Goal: Information Seeking & Learning: Learn about a topic

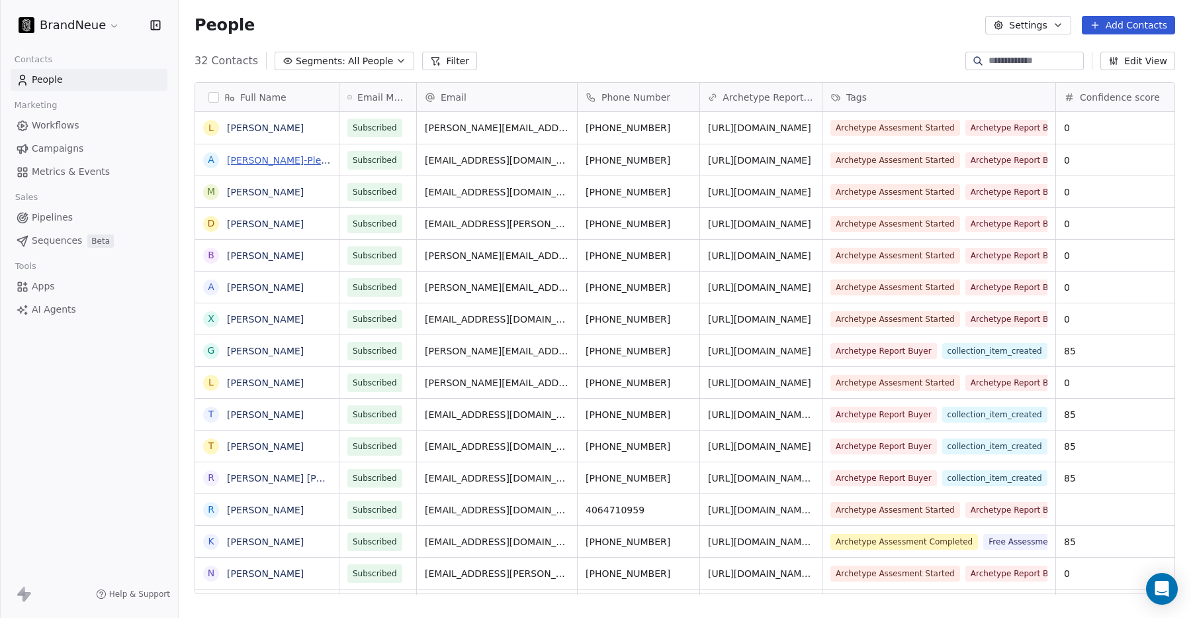
scroll to position [543, 1013]
click at [257, 124] on link "[PERSON_NAME]" at bounding box center [265, 127] width 77 height 11
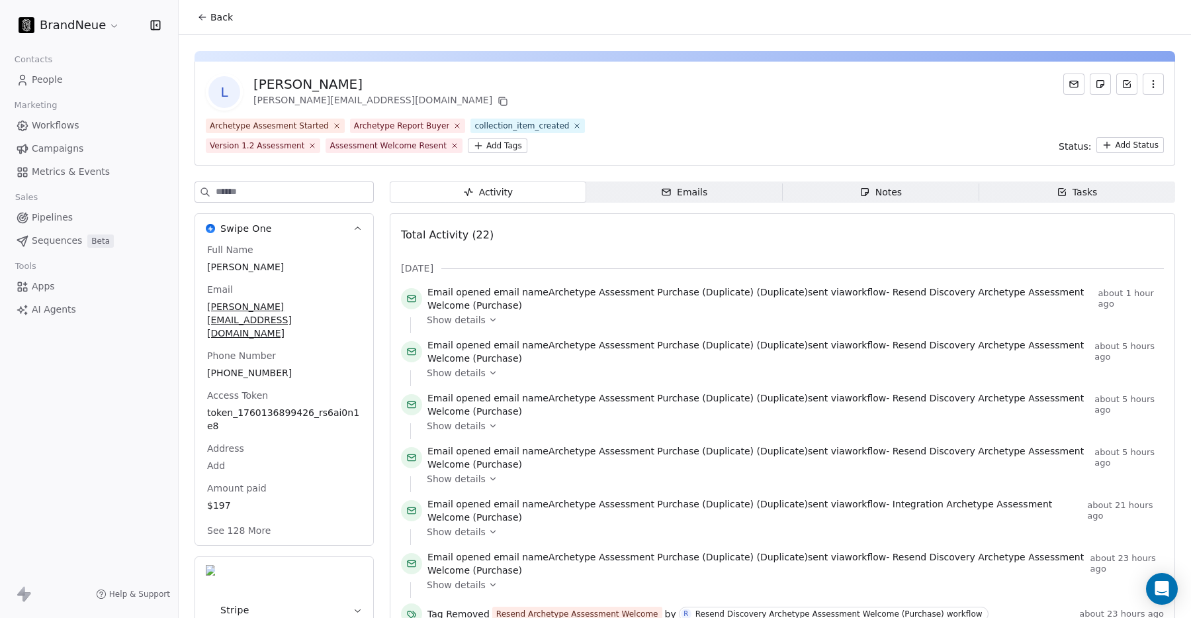
click at [56, 81] on span "People" at bounding box center [47, 80] width 31 height 14
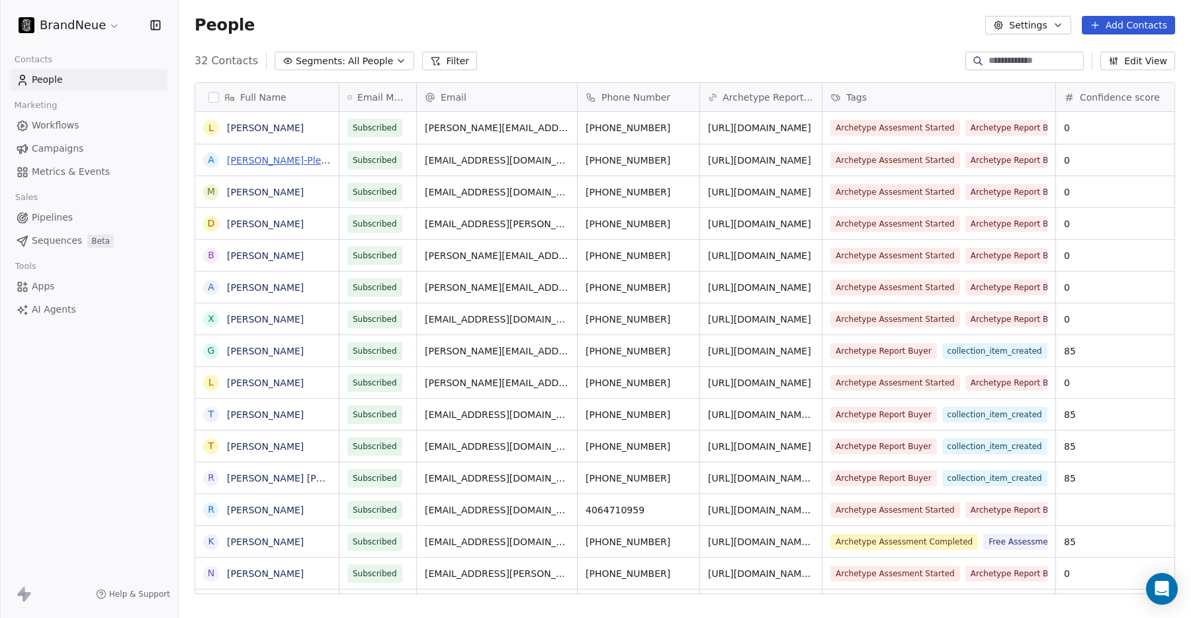
scroll to position [543, 1013]
click at [265, 156] on link "Anne Grisham-Pleas" at bounding box center [279, 160] width 105 height 11
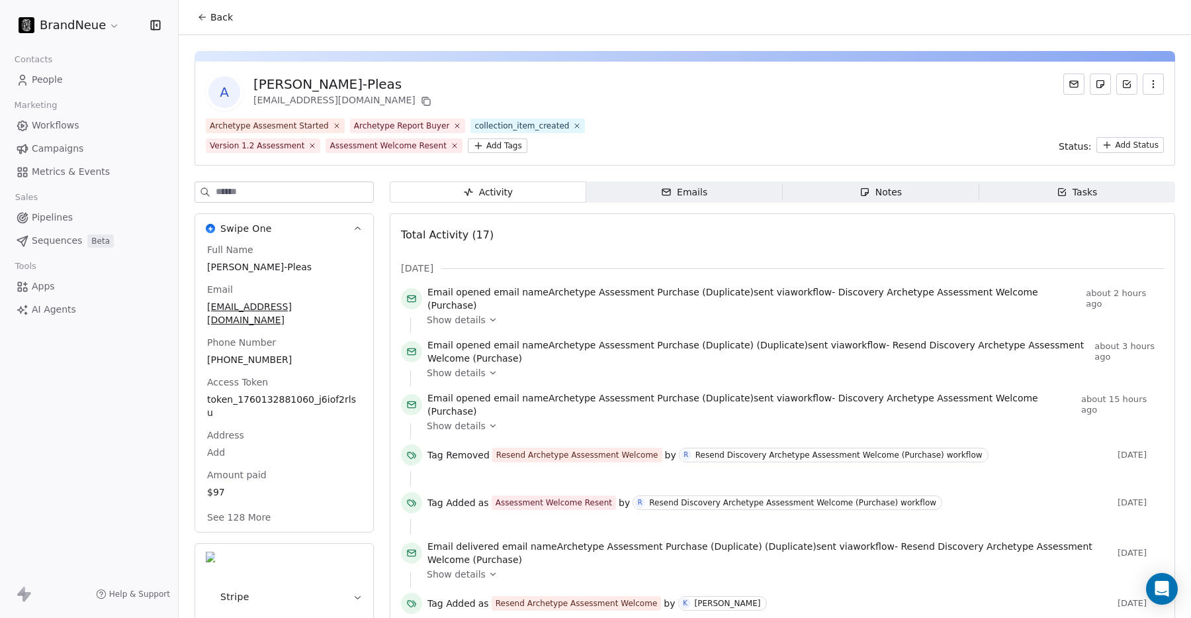
click at [465, 315] on span "Show details" at bounding box center [456, 319] width 59 height 13
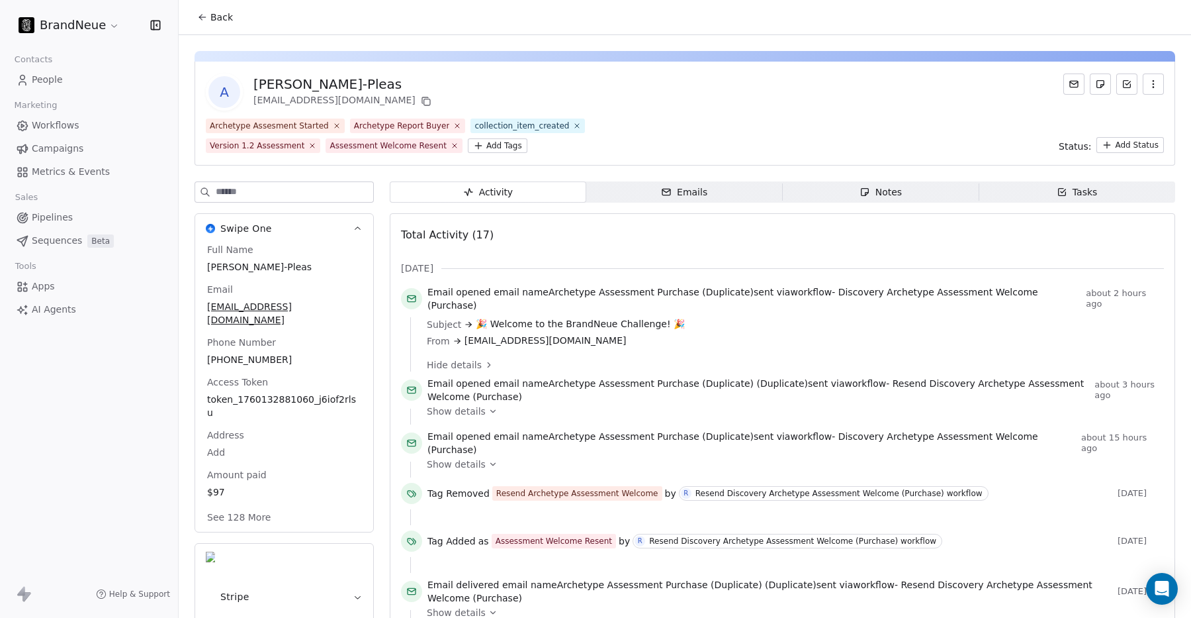
click at [463, 405] on span "Show details" at bounding box center [456, 410] width 59 height 13
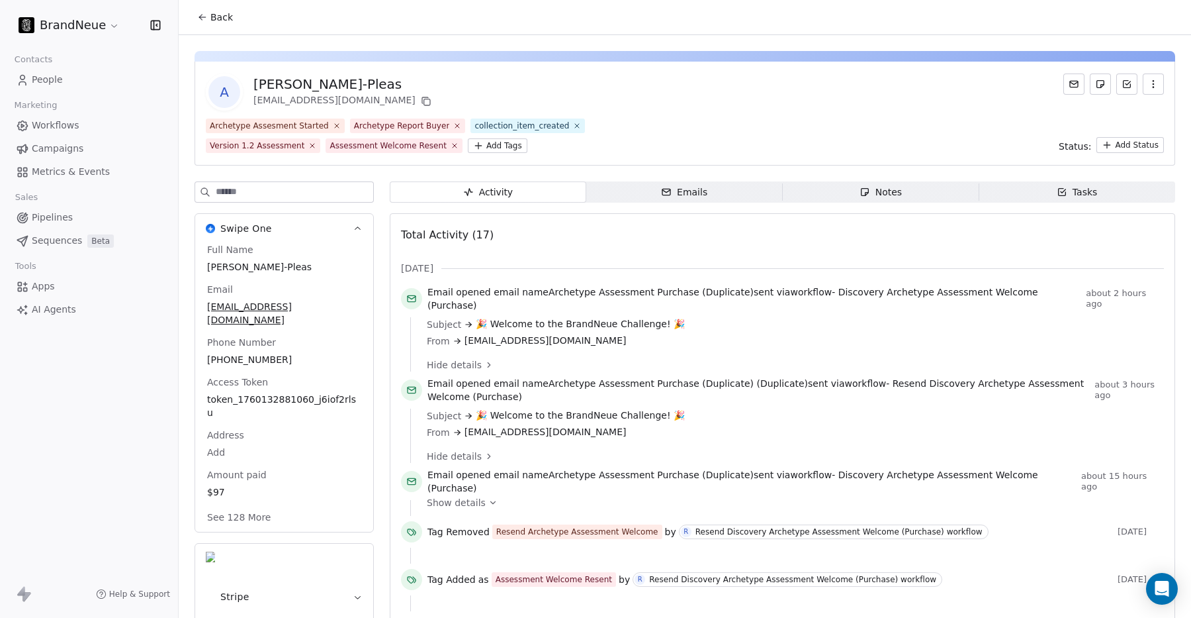
click at [469, 451] on span "Hide details" at bounding box center [454, 455] width 55 height 13
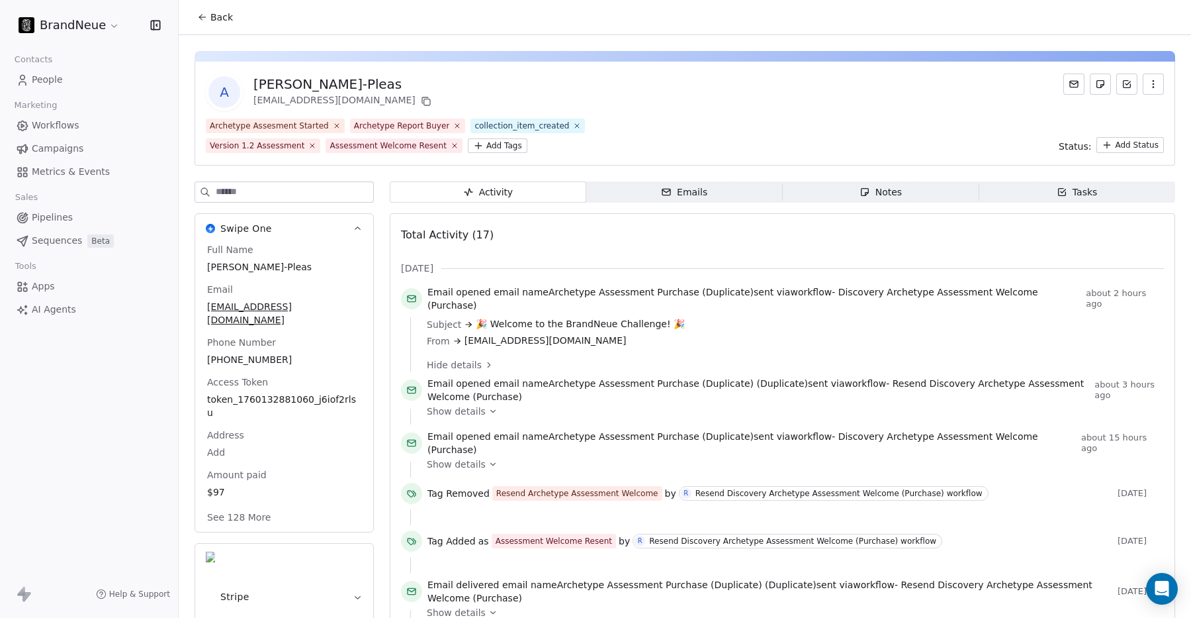
click at [467, 358] on span "Hide details" at bounding box center [454, 364] width 55 height 13
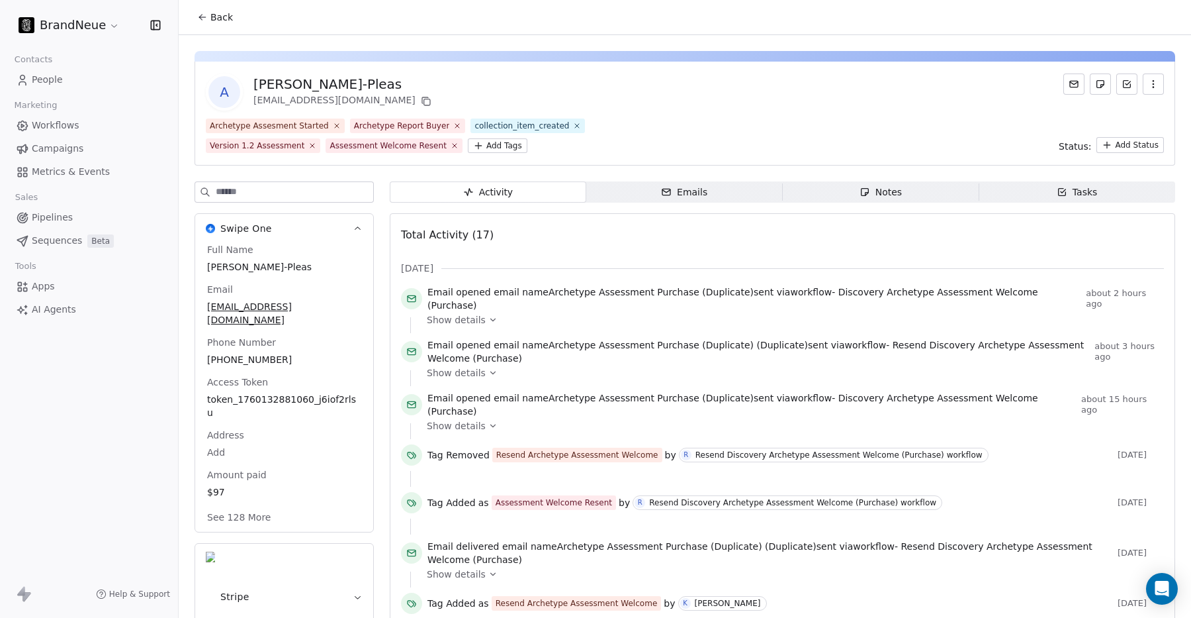
click at [452, 419] on span "Show details" at bounding box center [456, 425] width 59 height 13
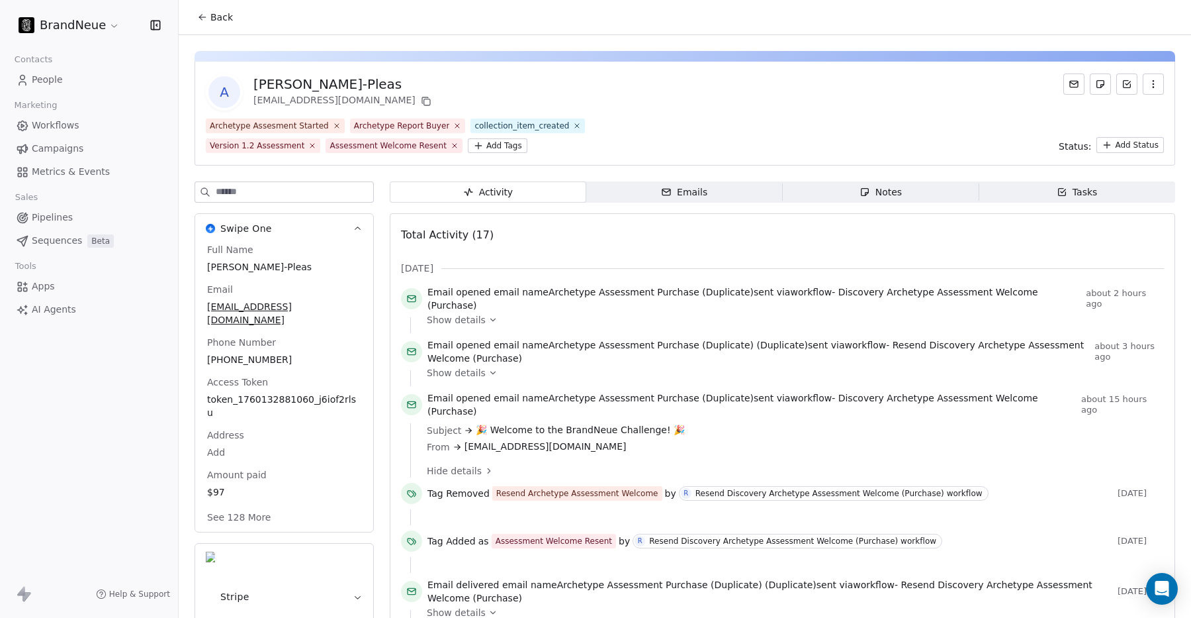
click at [438, 464] on span "Hide details" at bounding box center [454, 470] width 55 height 13
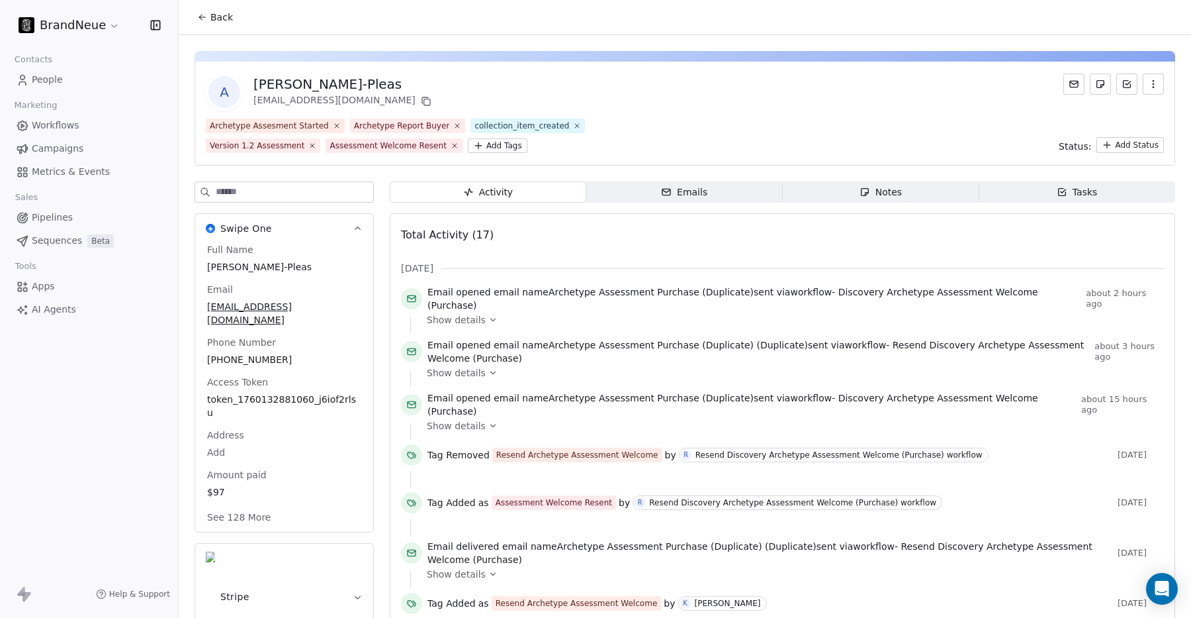
click at [440, 193] on span "Activity Activity" at bounding box center [488, 191] width 197 height 21
click at [209, 17] on button "Back" at bounding box center [215, 17] width 52 height 24
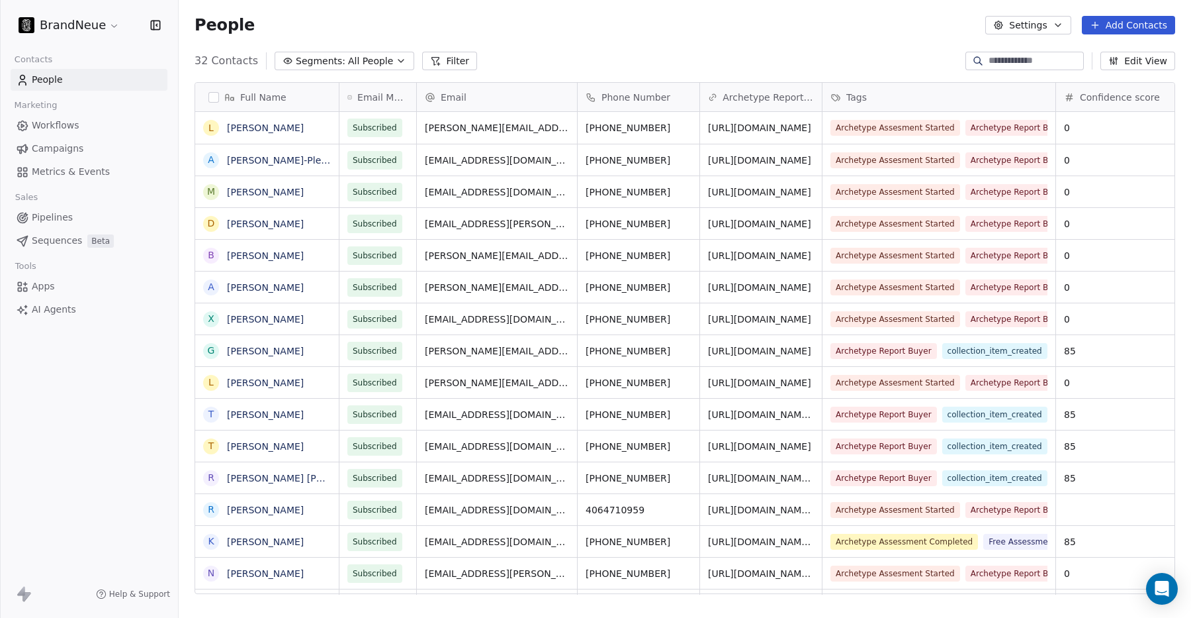
scroll to position [543, 1013]
click at [256, 124] on link "[PERSON_NAME]" at bounding box center [265, 127] width 77 height 11
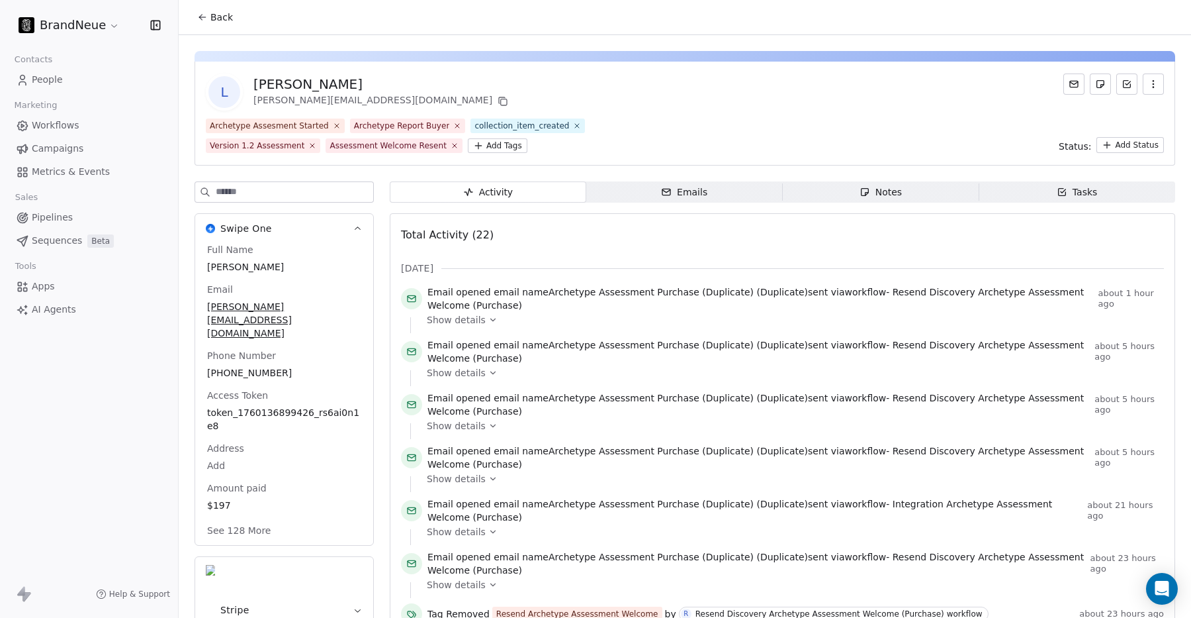
click at [474, 324] on span "Show details" at bounding box center [456, 319] width 59 height 13
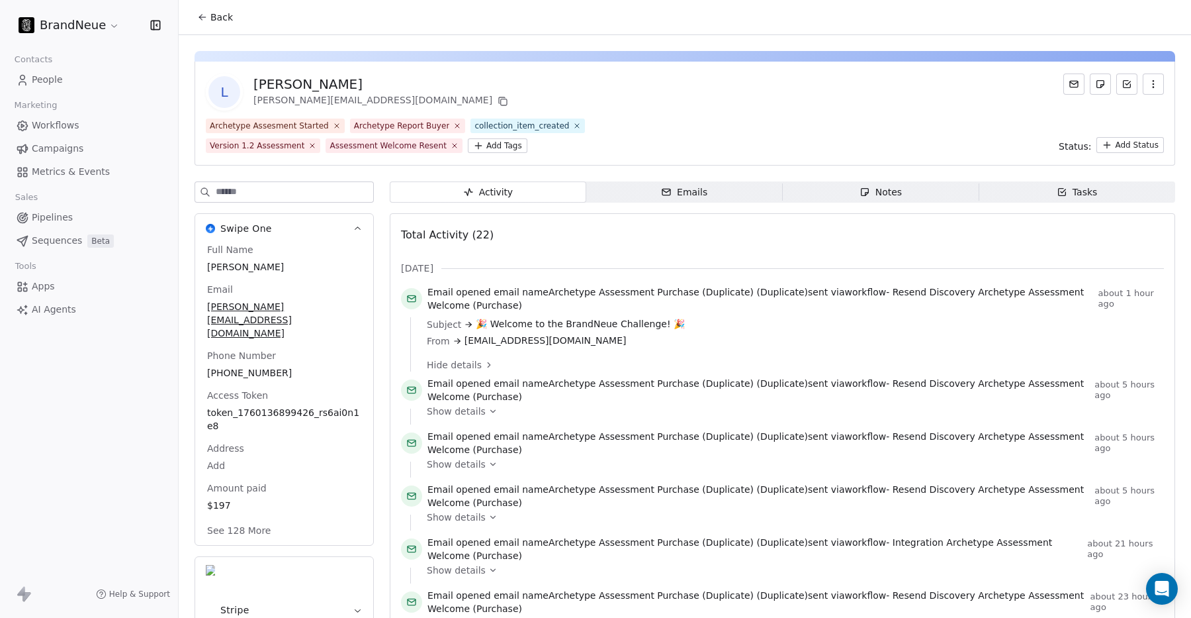
click at [469, 317] on div "Subject 🎉 Welcome to the BrandNeue Challenge! 🎉" at bounding box center [791, 324] width 728 height 14
click at [452, 365] on span "Hide details" at bounding box center [454, 364] width 55 height 13
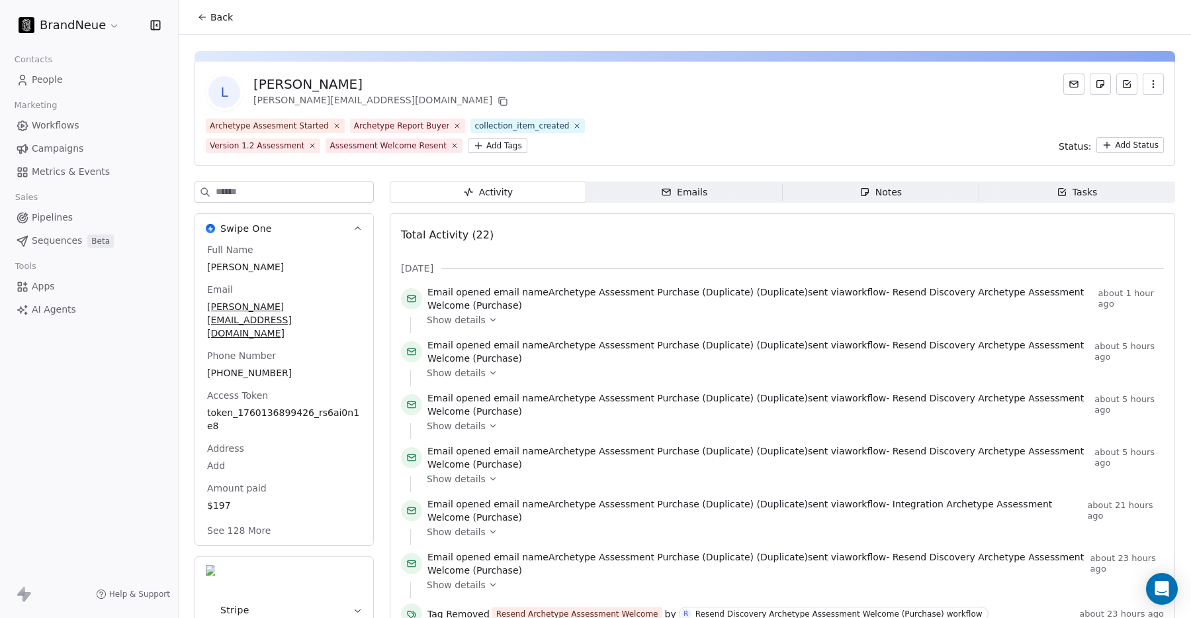
click at [455, 369] on span "Show details" at bounding box center [456, 372] width 59 height 13
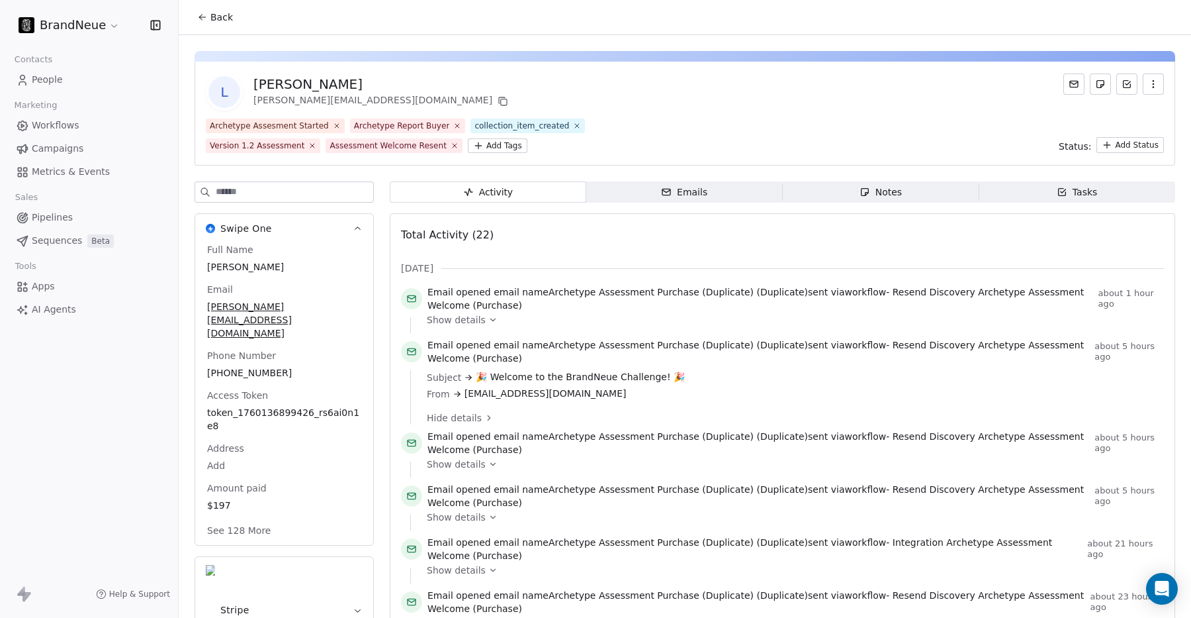
click at [443, 414] on span "Hide details" at bounding box center [454, 417] width 55 height 13
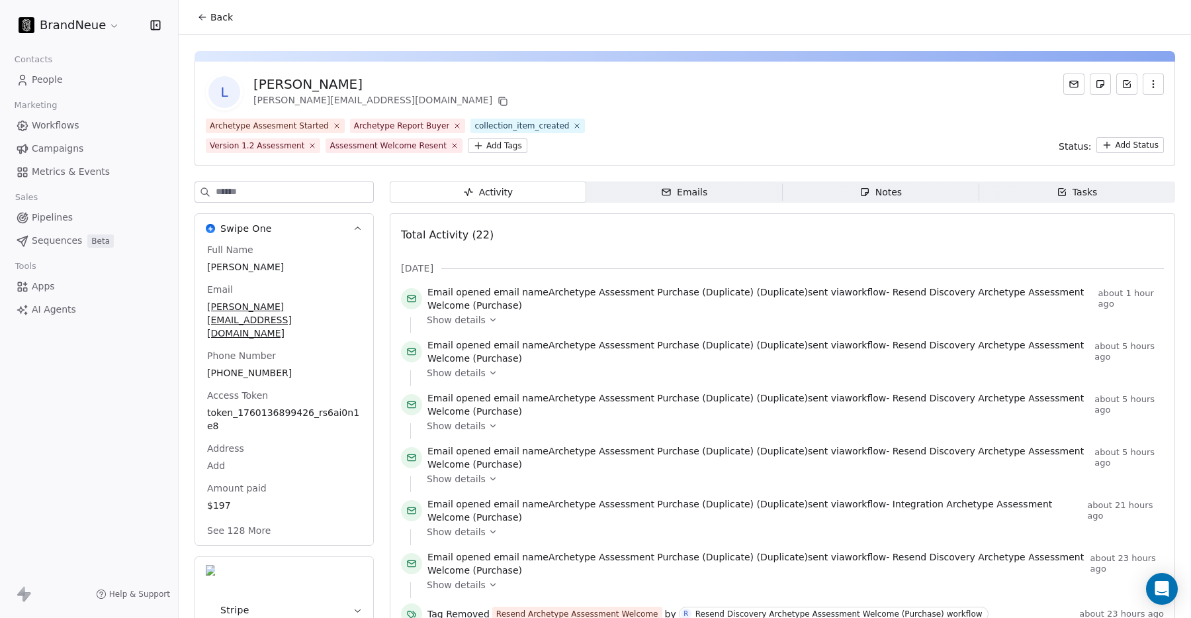
click at [442, 429] on span "Show details" at bounding box center [456, 425] width 59 height 13
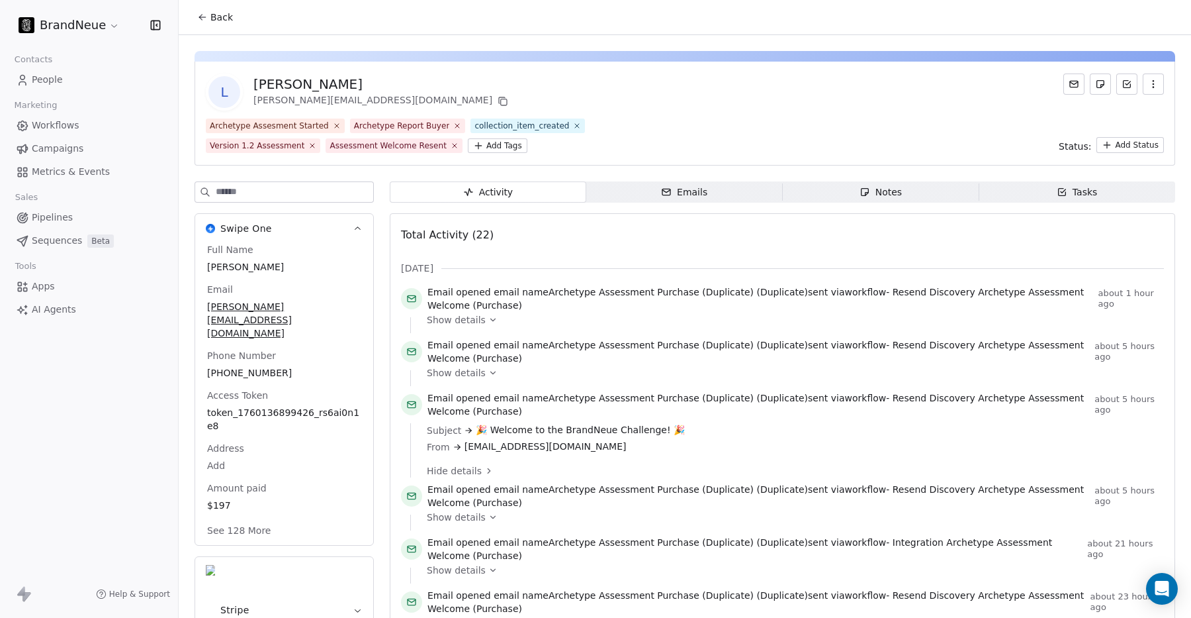
click at [438, 467] on span "Hide details" at bounding box center [454, 470] width 55 height 13
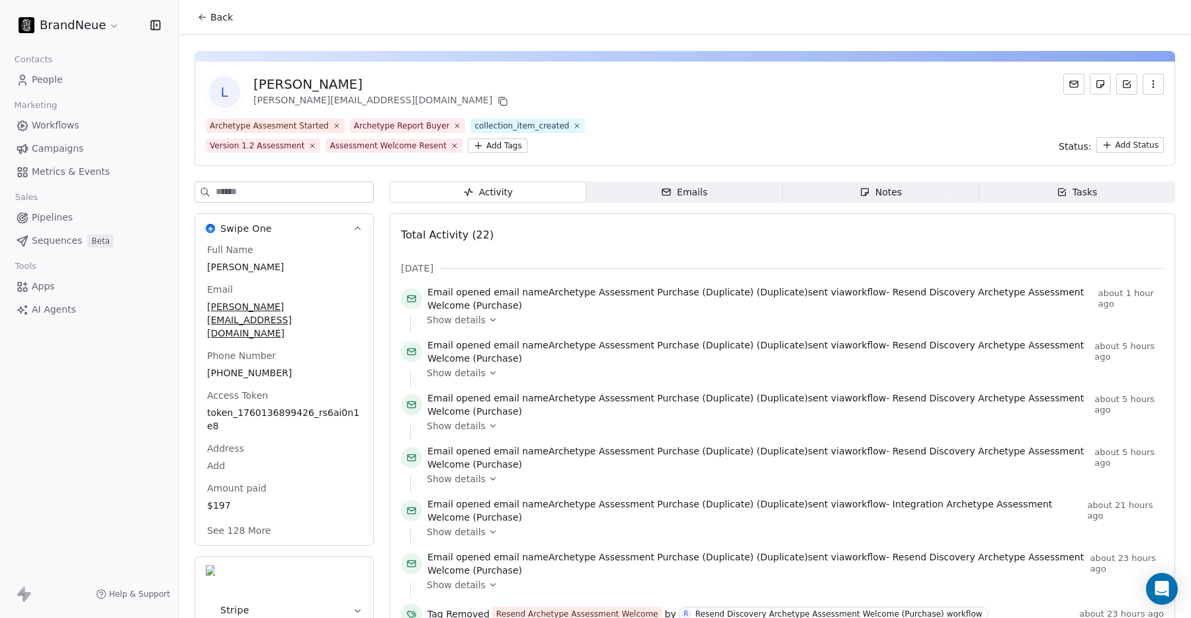
click at [438, 482] on span "Show details" at bounding box center [456, 478] width 59 height 13
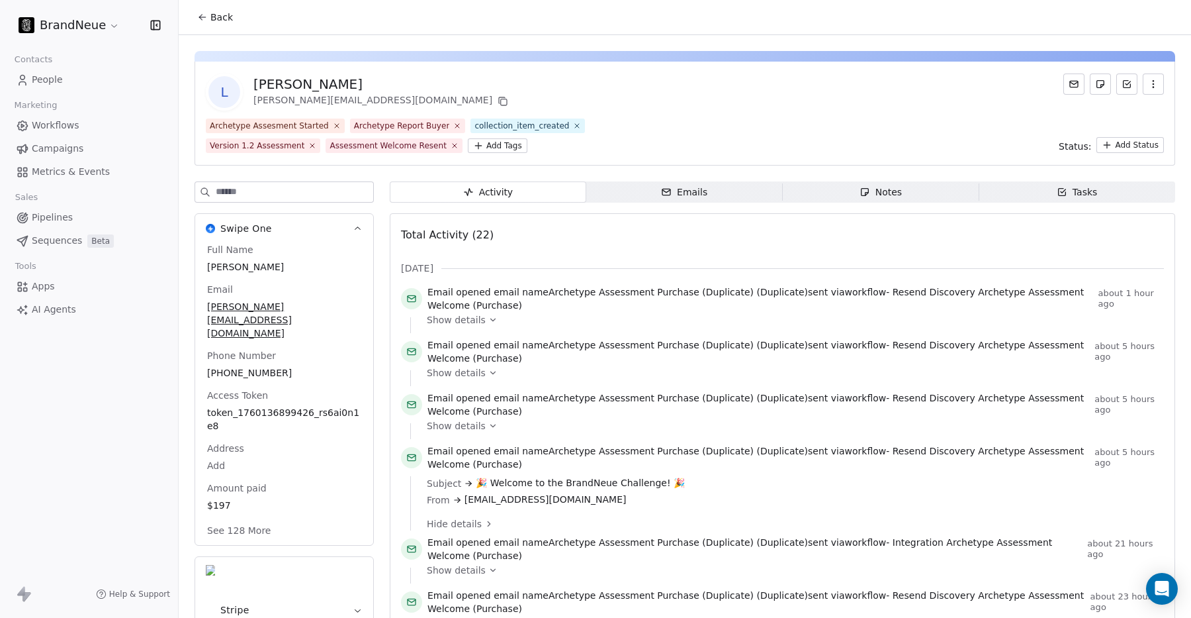
click at [433, 522] on span "Hide details" at bounding box center [454, 523] width 55 height 13
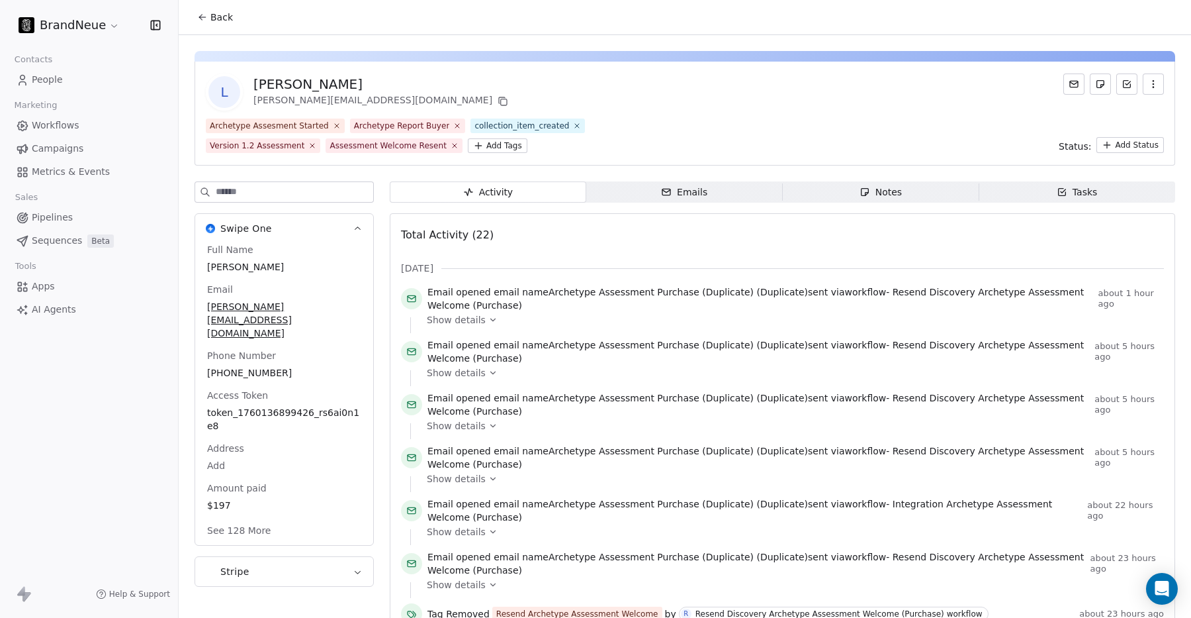
click at [479, 321] on span "Show details" at bounding box center [456, 319] width 59 height 13
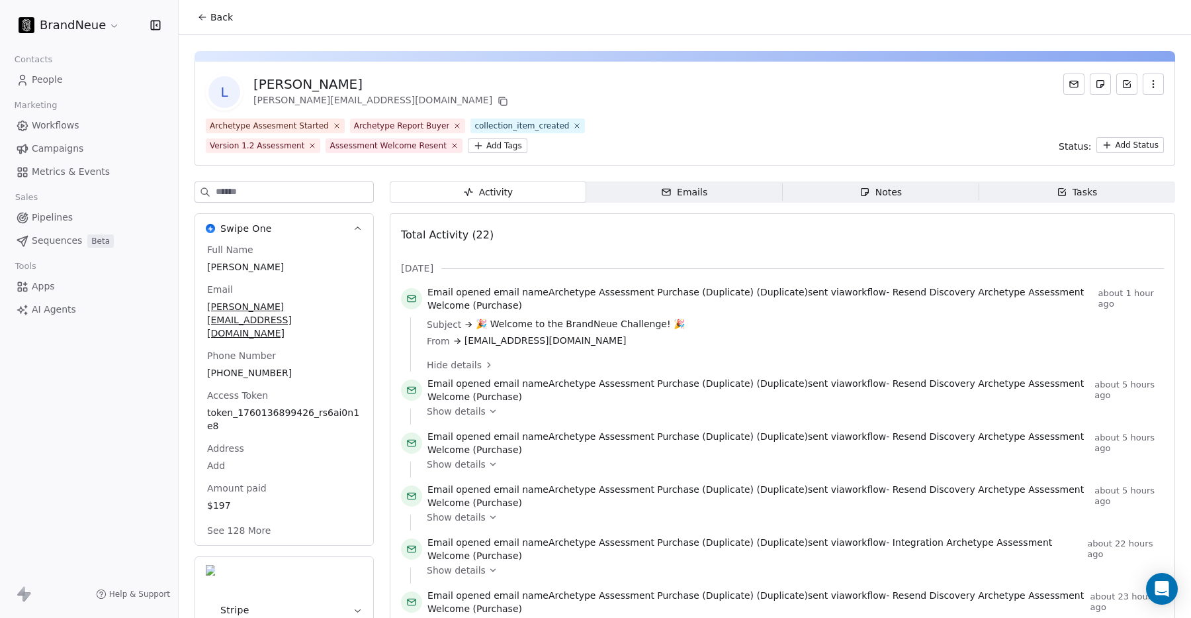
click at [455, 363] on span "Hide details" at bounding box center [454, 364] width 55 height 13
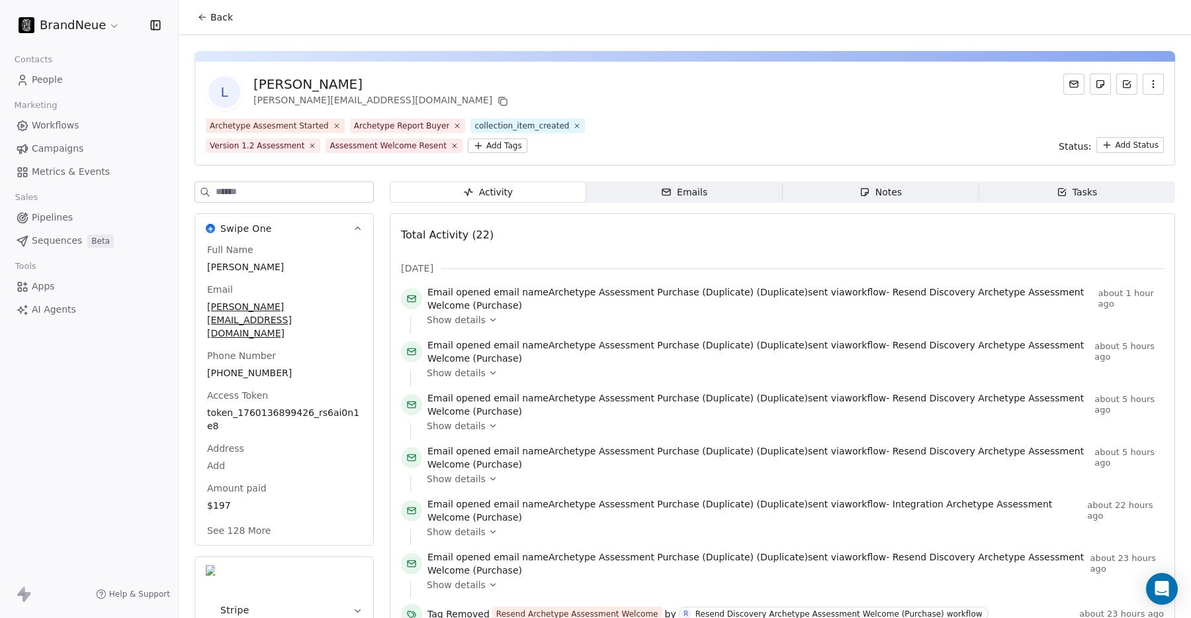
click at [645, 194] on span "Emails Emails" at bounding box center [684, 191] width 197 height 21
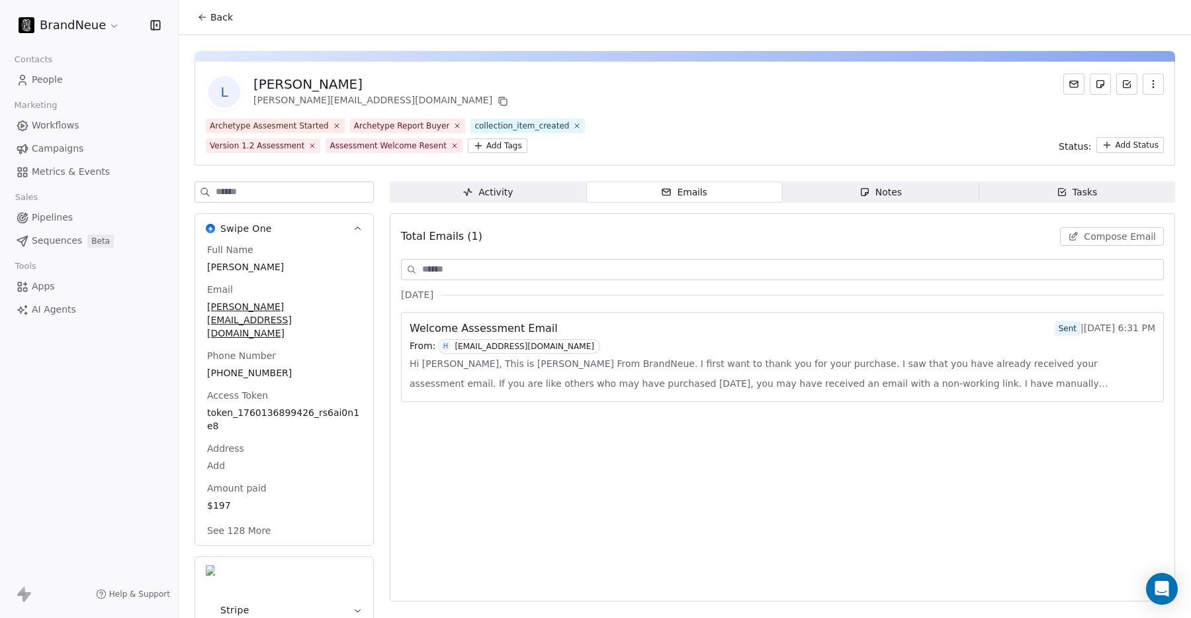
click at [590, 389] on span "Hi Laura, This is Kirk From BrandNeue. I first want to thank you for your purch…" at bounding box center [783, 373] width 746 height 40
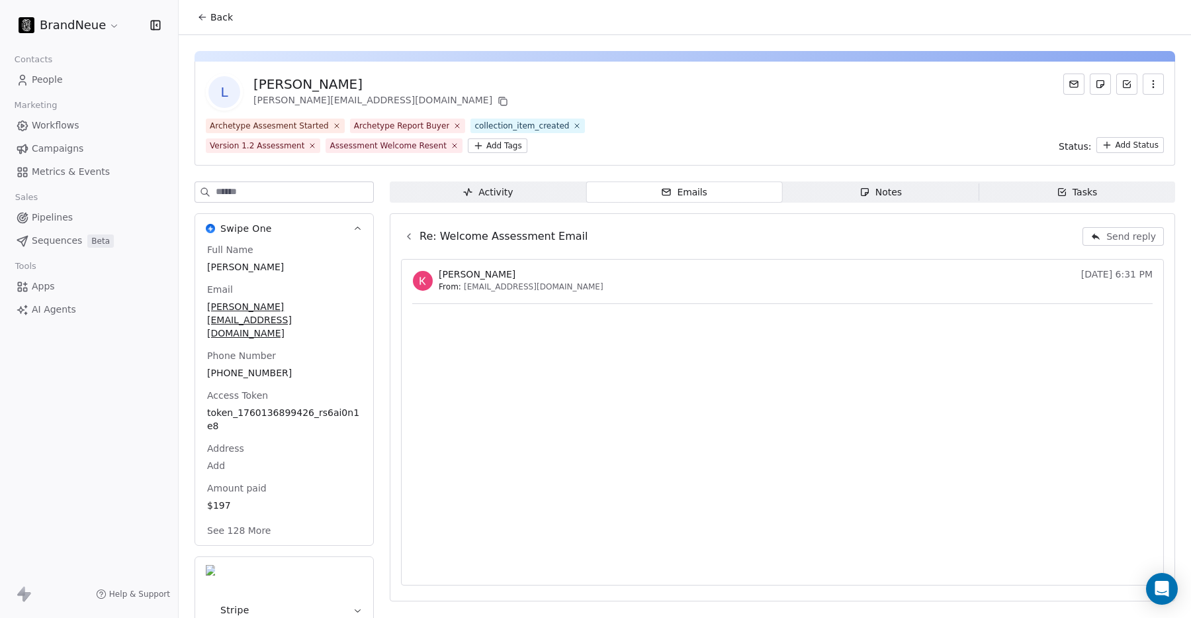
click at [410, 233] on icon at bounding box center [409, 236] width 11 height 11
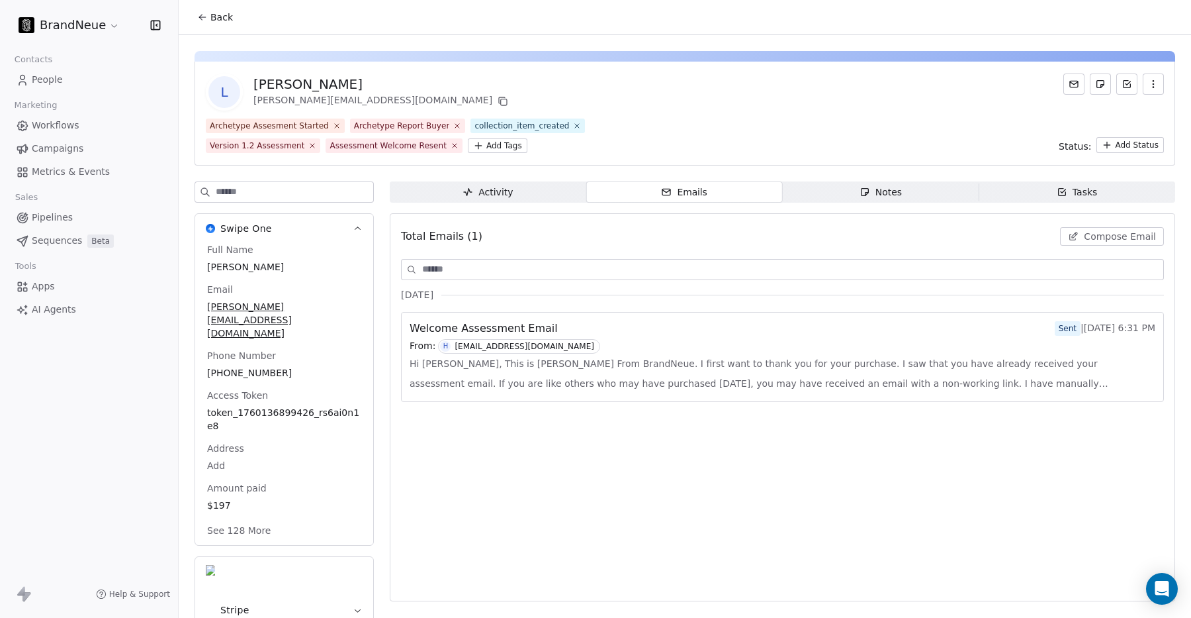
click at [838, 194] on span "Notes Notes" at bounding box center [881, 191] width 197 height 21
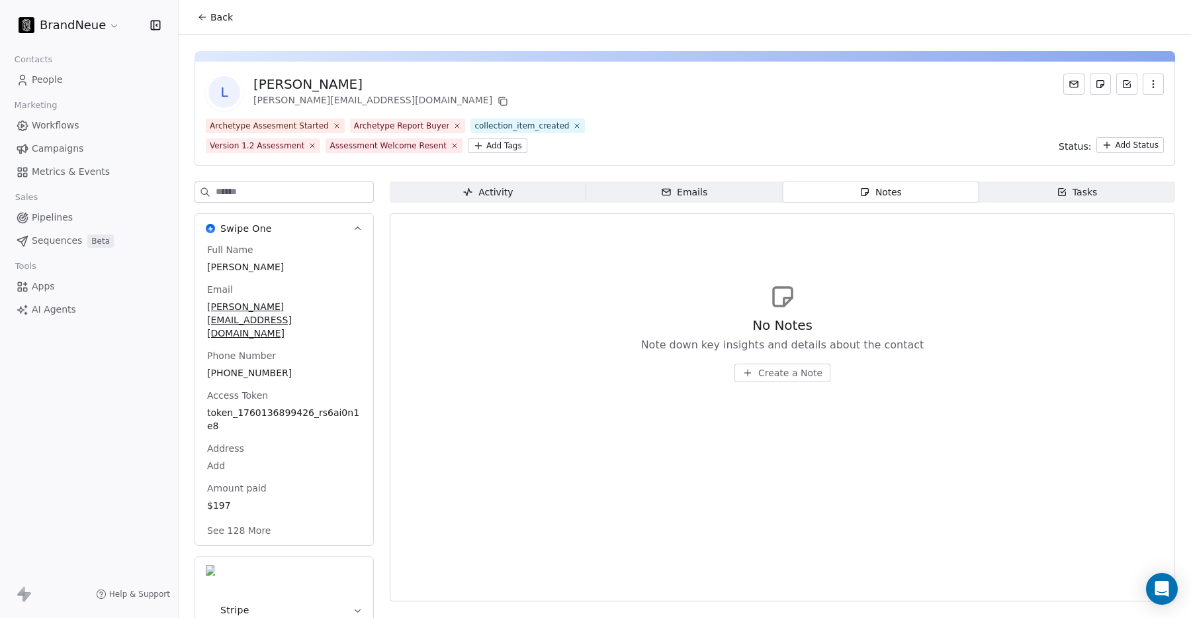
click at [723, 191] on span "Emails Emails" at bounding box center [684, 191] width 197 height 21
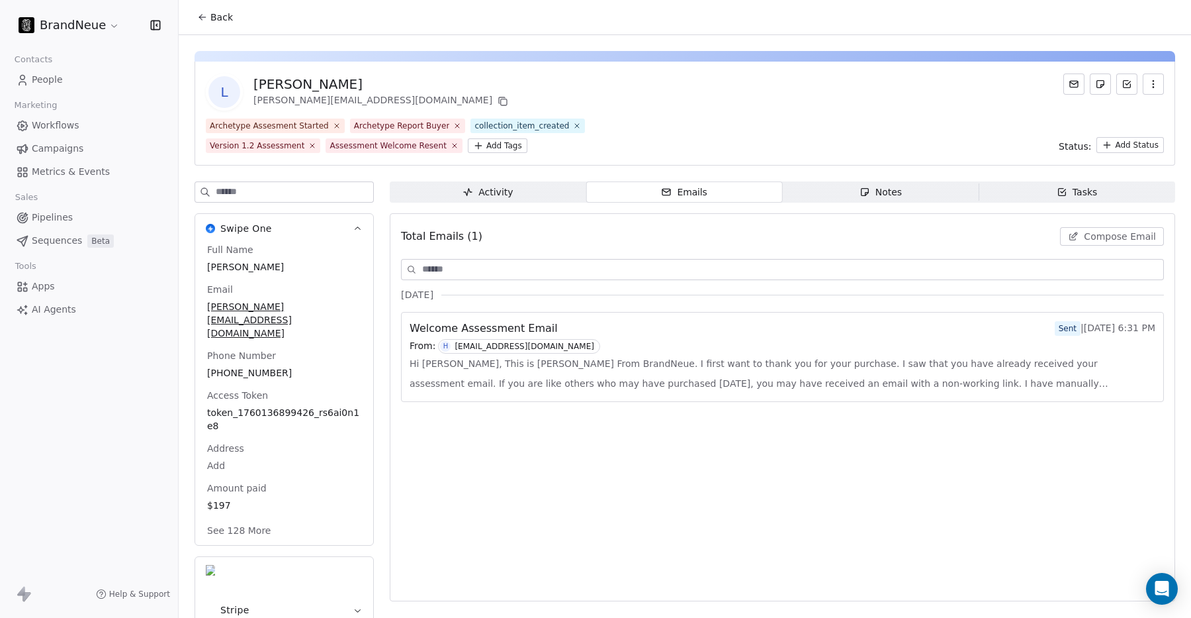
click at [534, 191] on span "Activity Activity" at bounding box center [488, 191] width 197 height 21
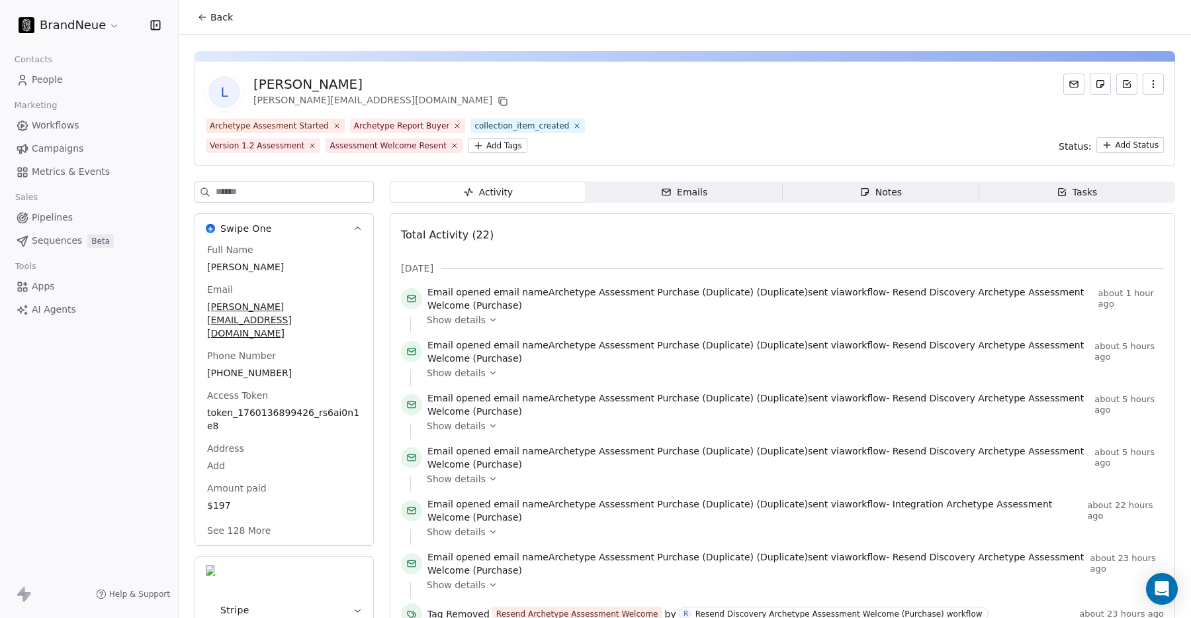
click at [222, 15] on span "Back" at bounding box center [221, 17] width 23 height 13
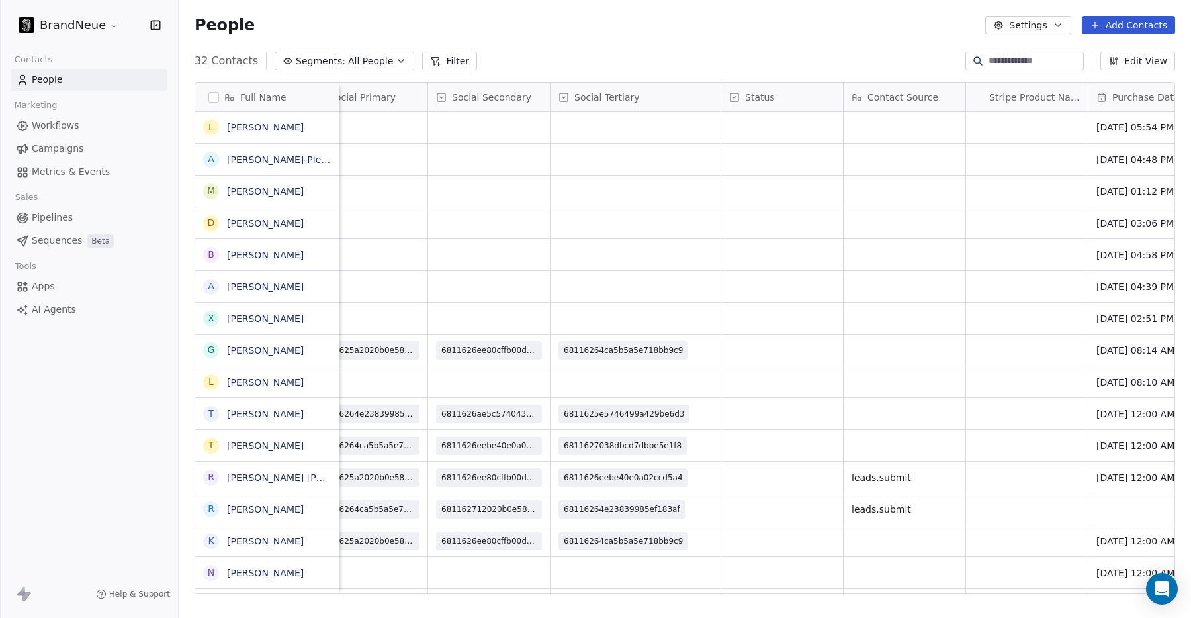
scroll to position [0, 2684]
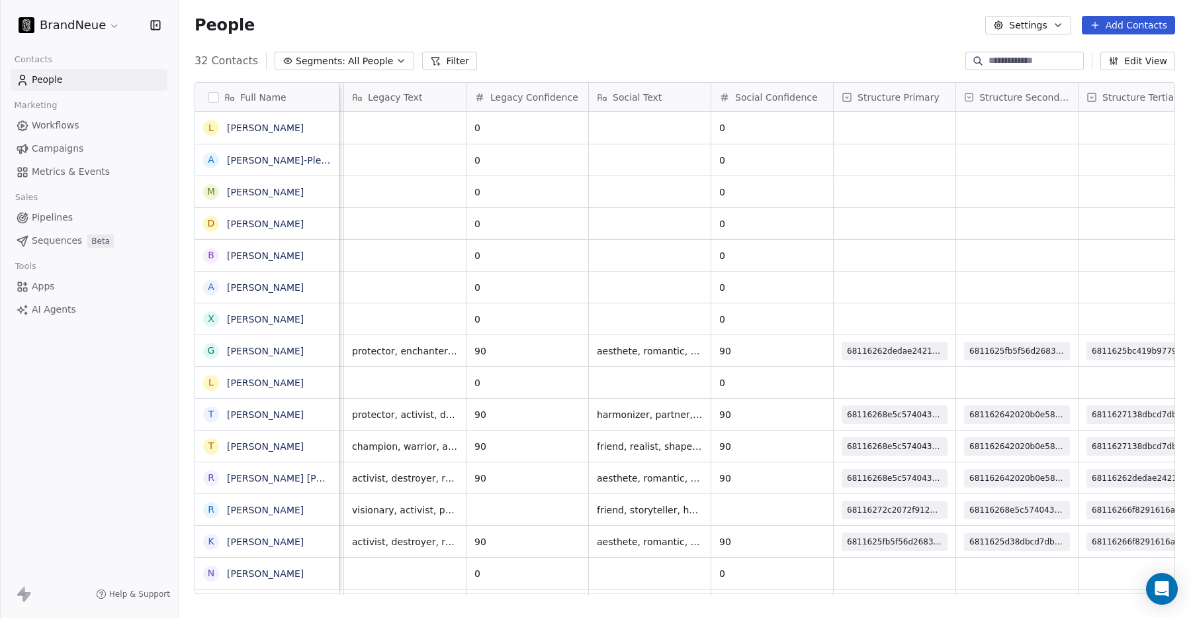
scroll to position [0, 1326]
click at [250, 128] on link "[PERSON_NAME]" at bounding box center [265, 127] width 77 height 11
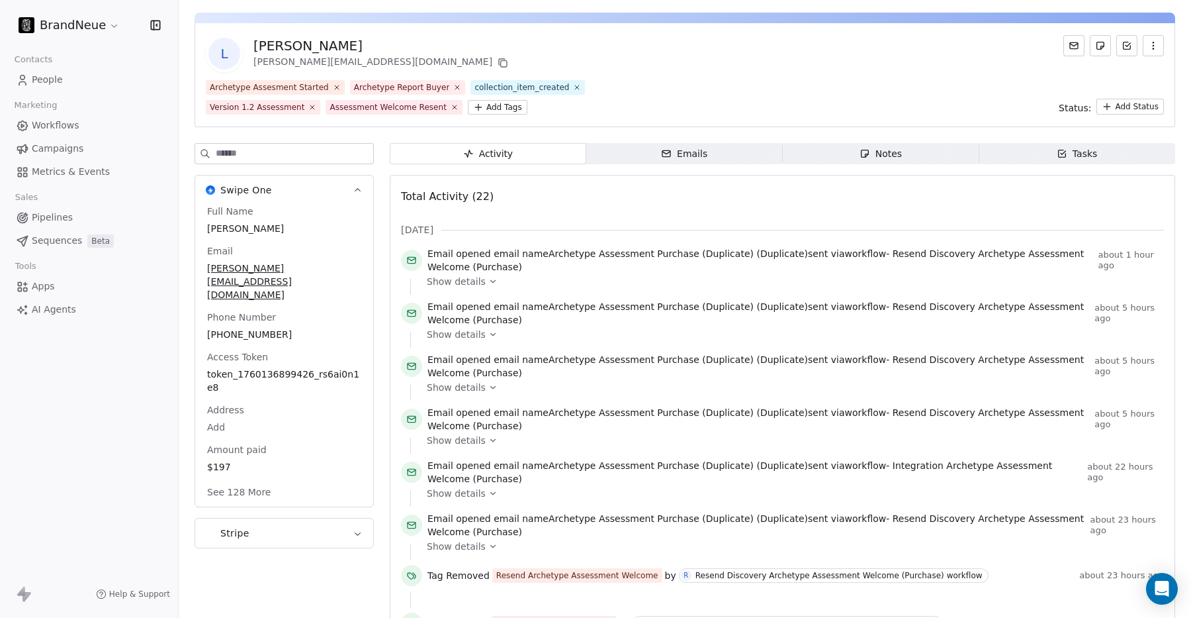
scroll to position [44, 0]
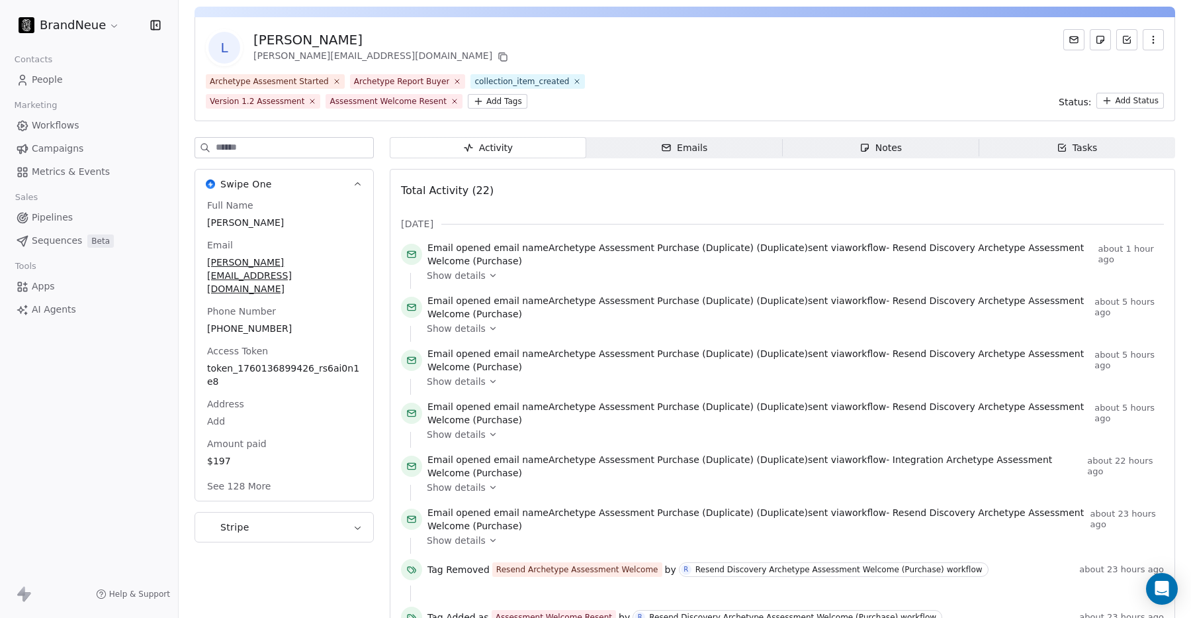
click at [242, 474] on button "See 128 More" at bounding box center [238, 486] width 79 height 24
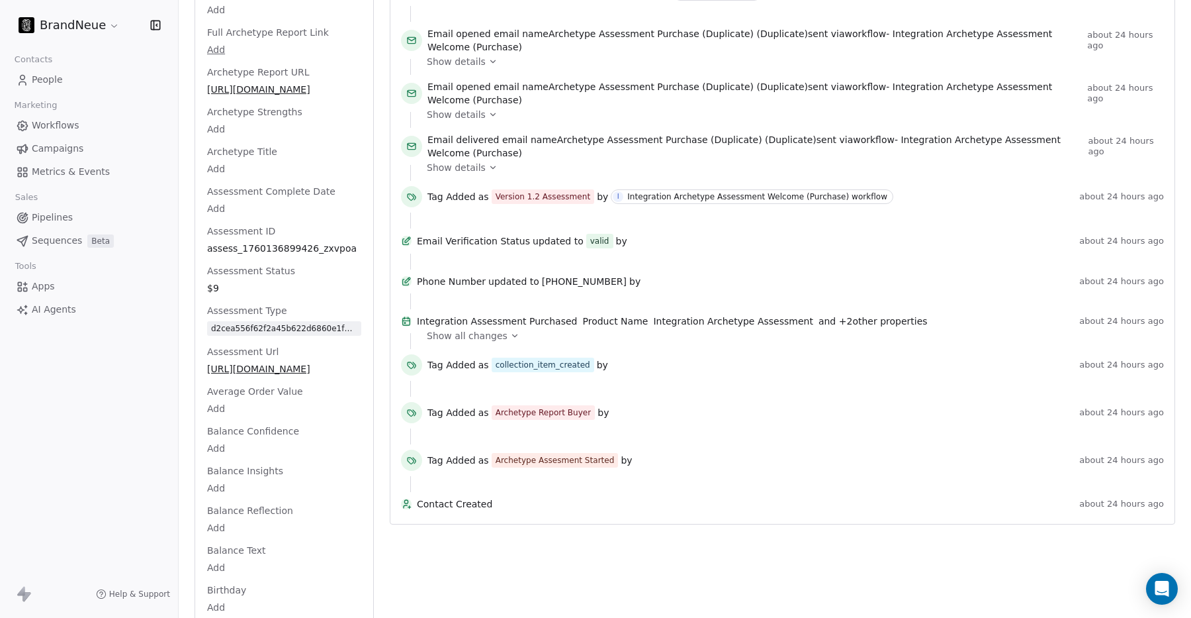
scroll to position [712, 0]
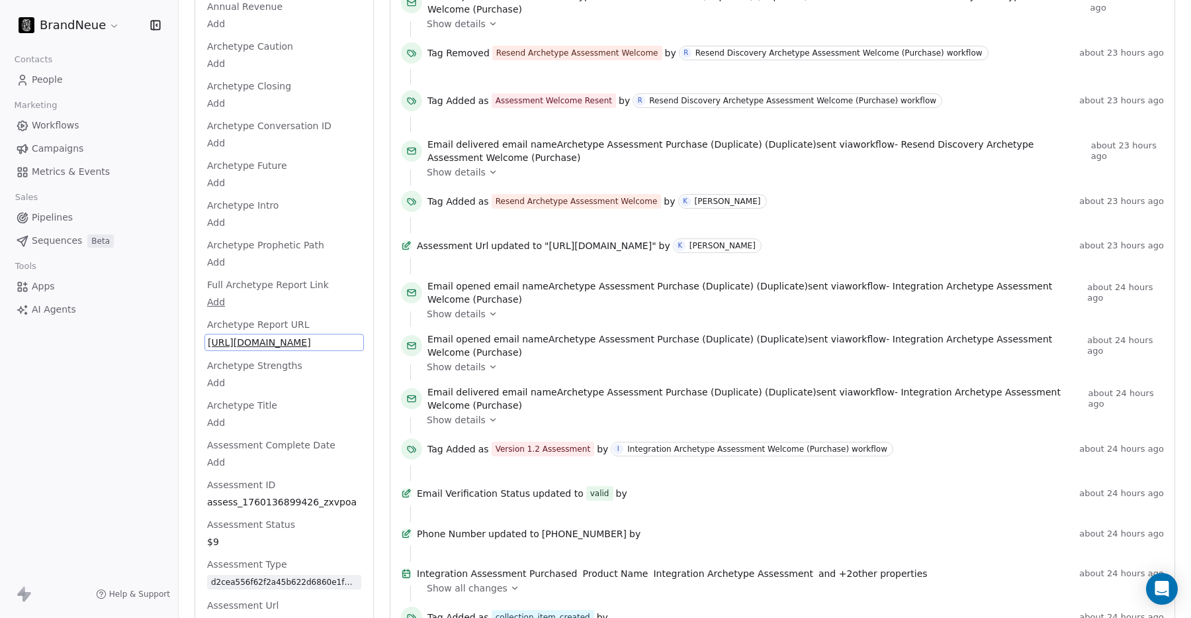
click at [255, 336] on span "[URL][DOMAIN_NAME]" at bounding box center [284, 342] width 153 height 13
drag, startPoint x: 293, startPoint y: 315, endPoint x: 236, endPoint y: 300, distance: 59.6
click at [236, 336] on span "[URL][DOMAIN_NAME]" at bounding box center [284, 342] width 153 height 13
click at [267, 336] on span "[URL][DOMAIN_NAME]" at bounding box center [284, 342] width 153 height 13
click at [277, 318] on span "Archetype Report URL" at bounding box center [259, 324] width 108 height 13
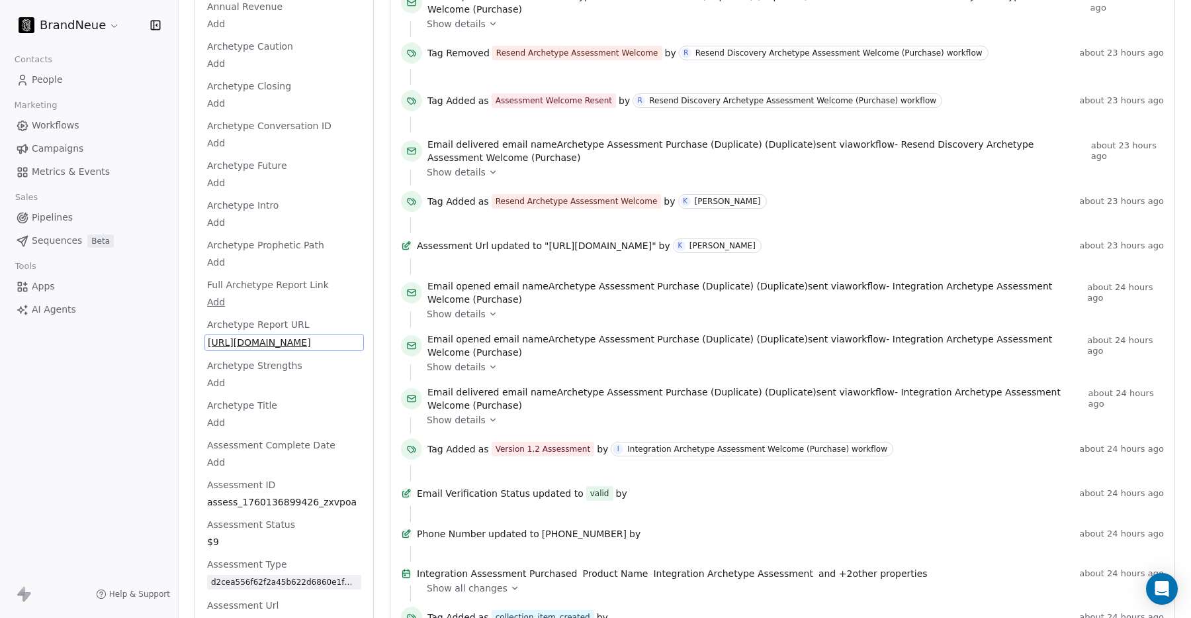
click at [266, 336] on span "[URL][DOMAIN_NAME]" at bounding box center [284, 342] width 153 height 13
click at [257, 336] on span "[URL][DOMAIN_NAME]" at bounding box center [284, 342] width 153 height 13
click at [241, 335] on span "[URL][DOMAIN_NAME]" at bounding box center [284, 341] width 154 height 13
click at [242, 336] on span "[URL][DOMAIN_NAME]" at bounding box center [284, 342] width 153 height 13
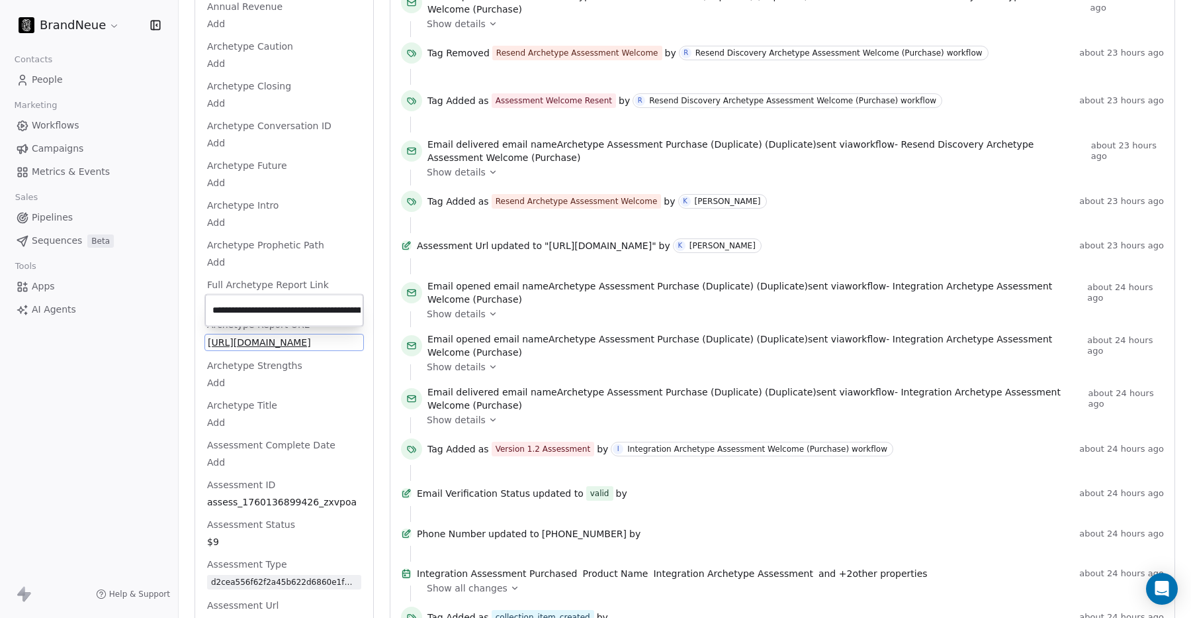
click at [242, 303] on input "**********" at bounding box center [284, 310] width 153 height 26
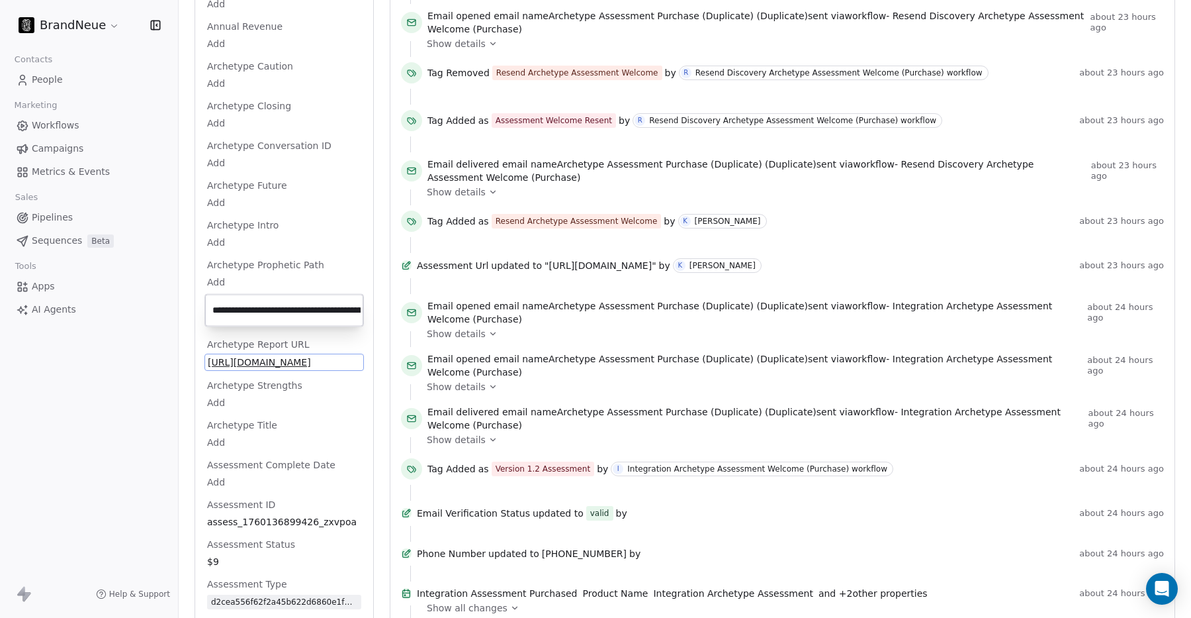
scroll to position [581, 0]
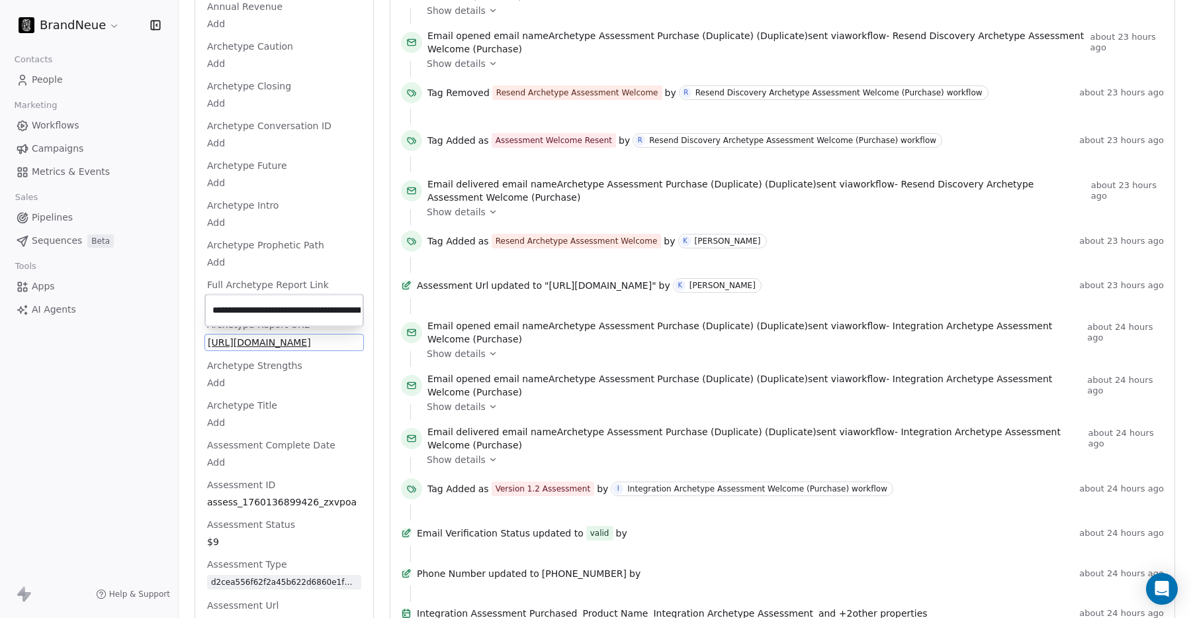
click at [461, 251] on html "BrandNeue Contacts People Marketing Workflows Campaigns Metrics & Events Sales …" at bounding box center [595, 309] width 1191 height 618
click at [451, 295] on html "BrandNeue Contacts People Marketing Workflows Campaigns Metrics & Events Sales …" at bounding box center [595, 309] width 1191 height 618
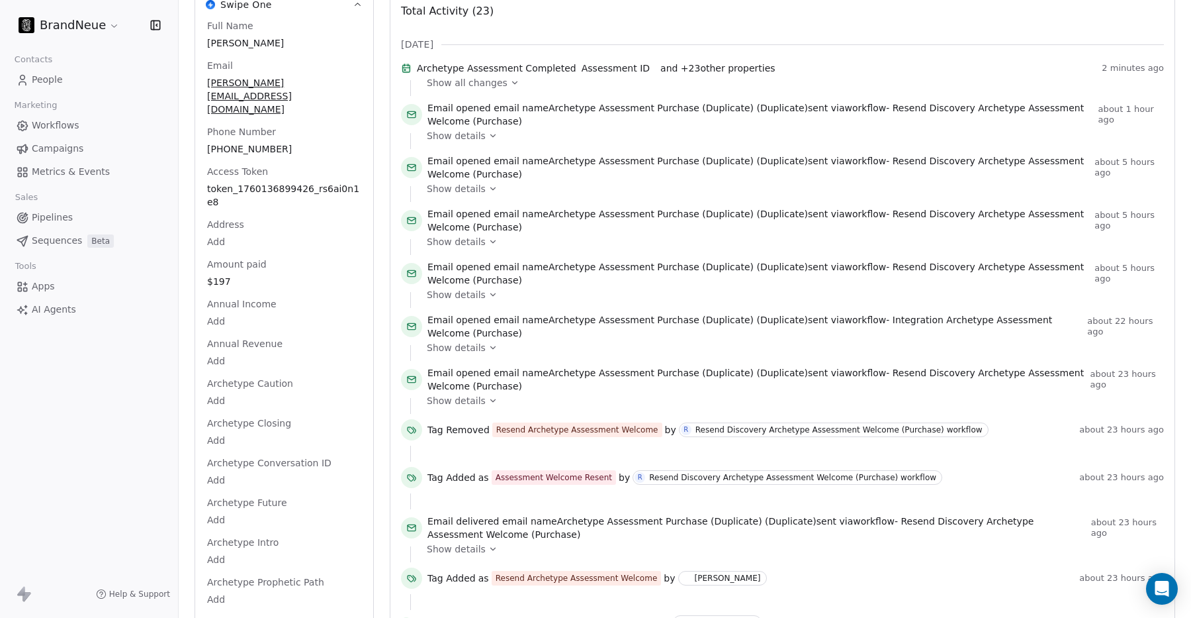
scroll to position [0, 0]
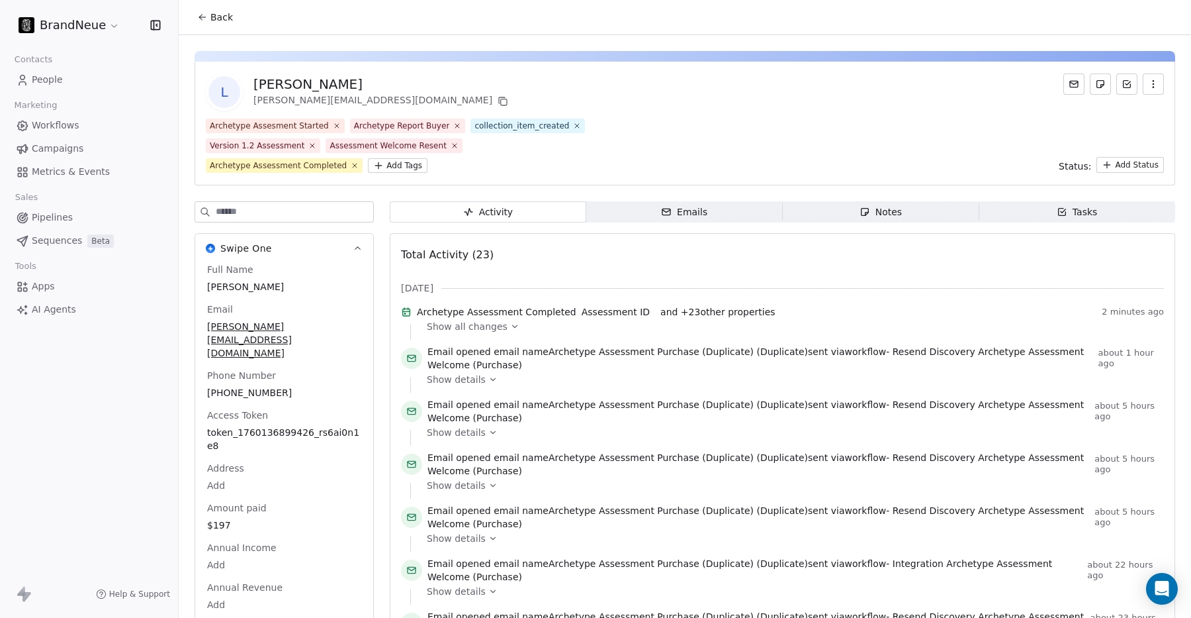
click at [490, 333] on span "Show all changes" at bounding box center [467, 326] width 81 height 13
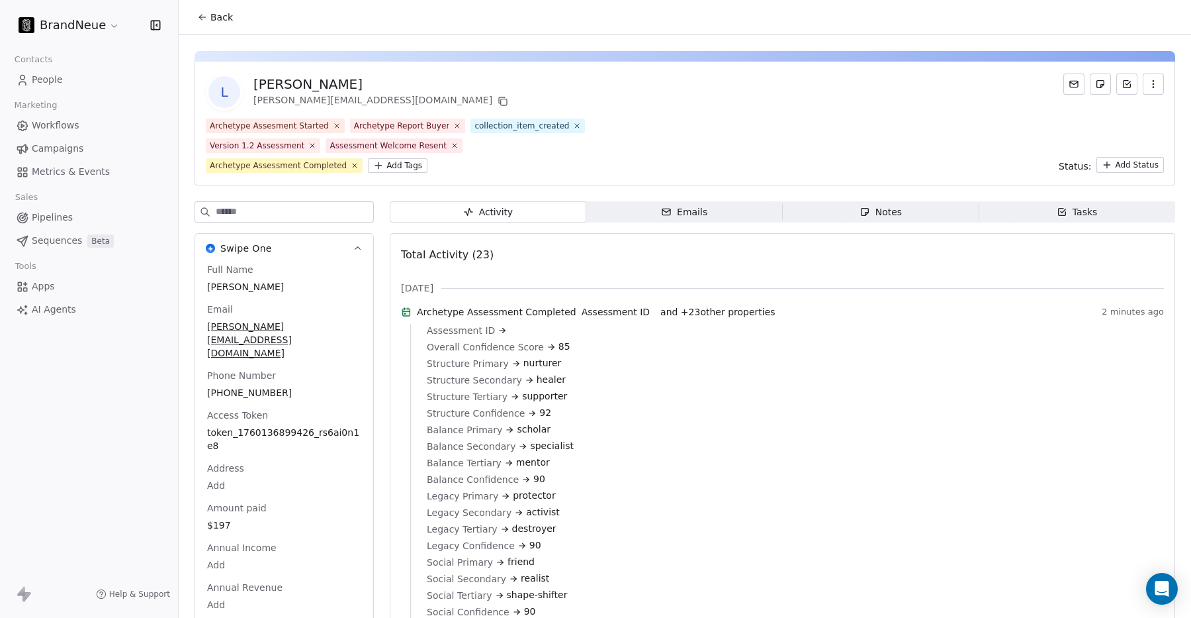
click at [498, 335] on icon at bounding box center [502, 330] width 9 height 9
click at [412, 317] on icon at bounding box center [406, 311] width 11 height 11
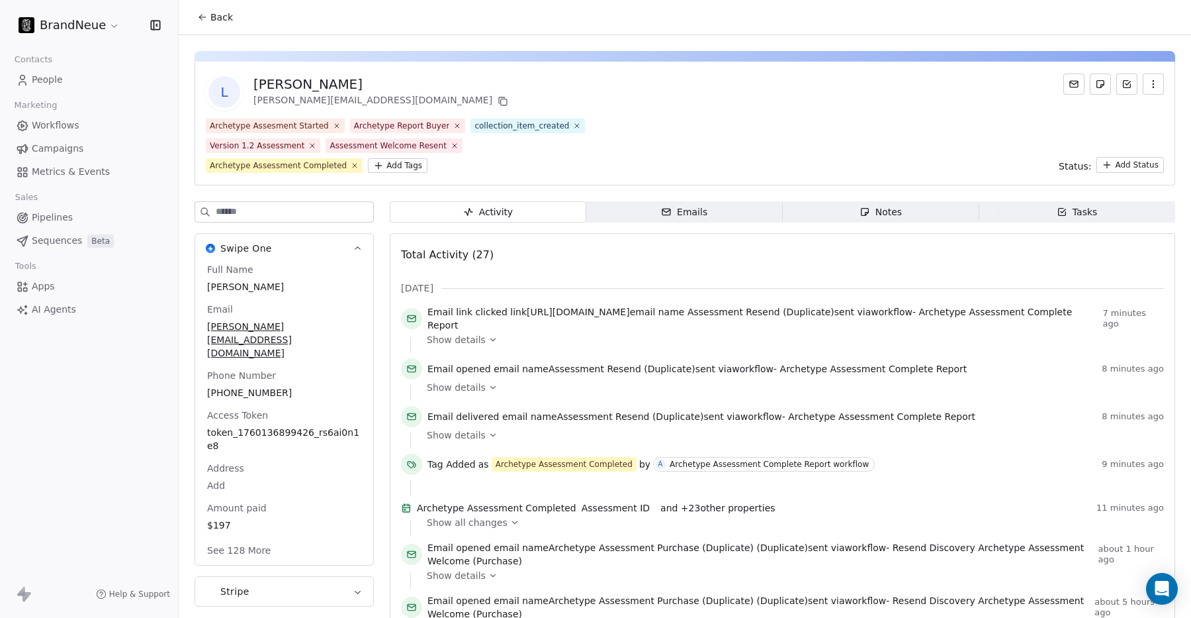
click at [492, 434] on icon at bounding box center [493, 434] width 9 height 9
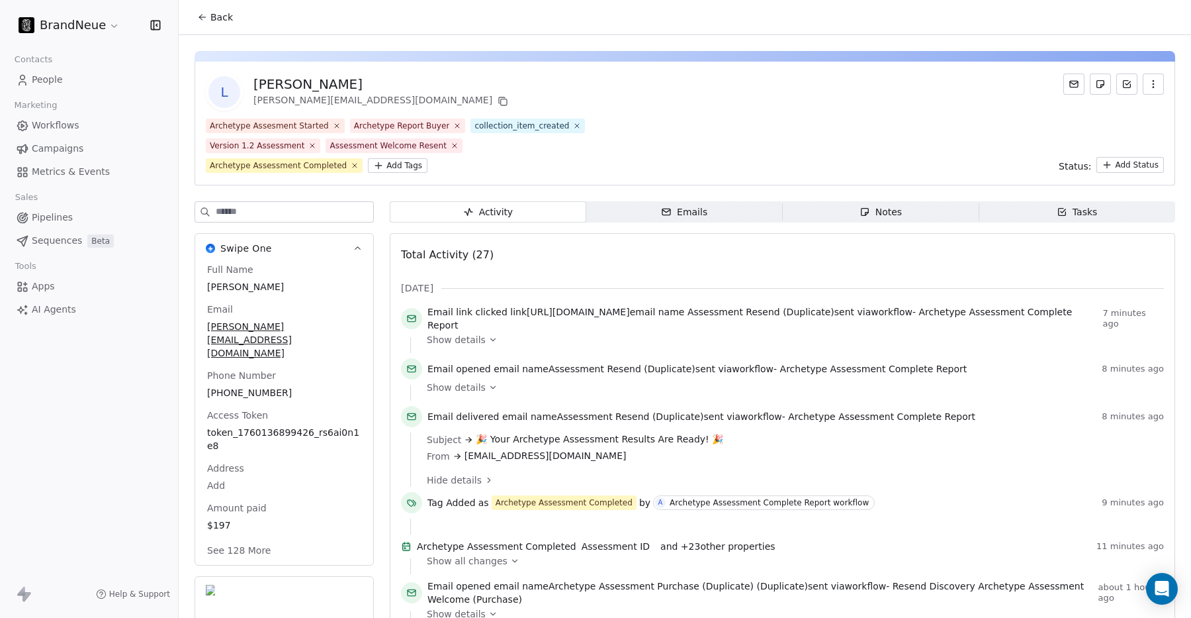
click at [489, 385] on icon at bounding box center [493, 387] width 9 height 9
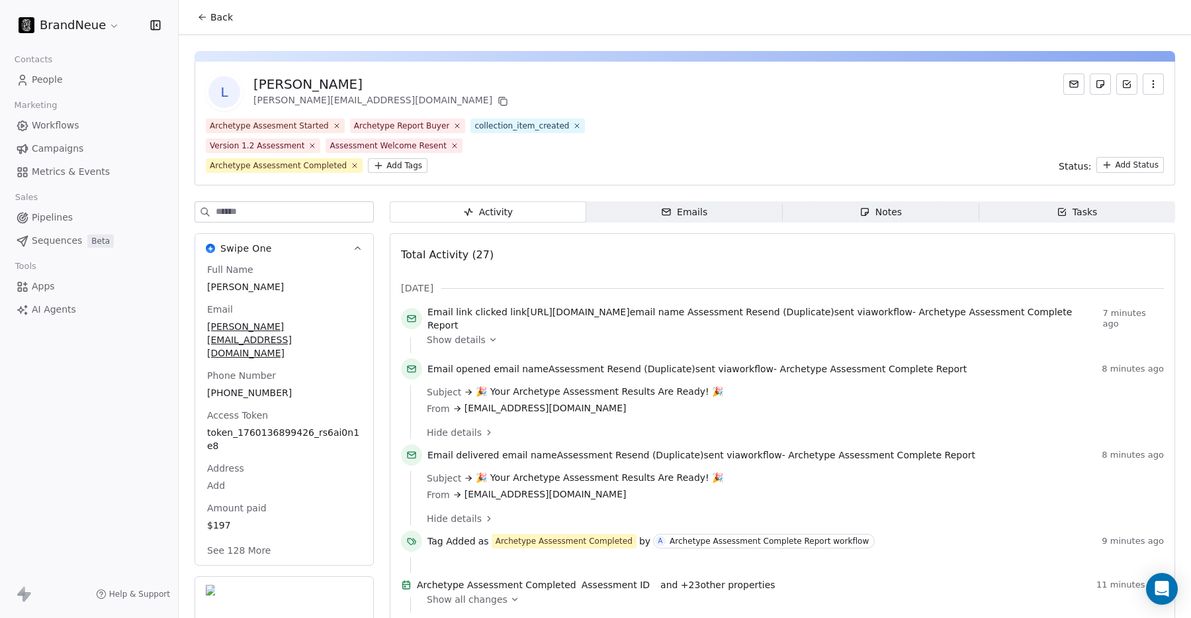
click at [490, 340] on icon at bounding box center [492, 339] width 5 height 3
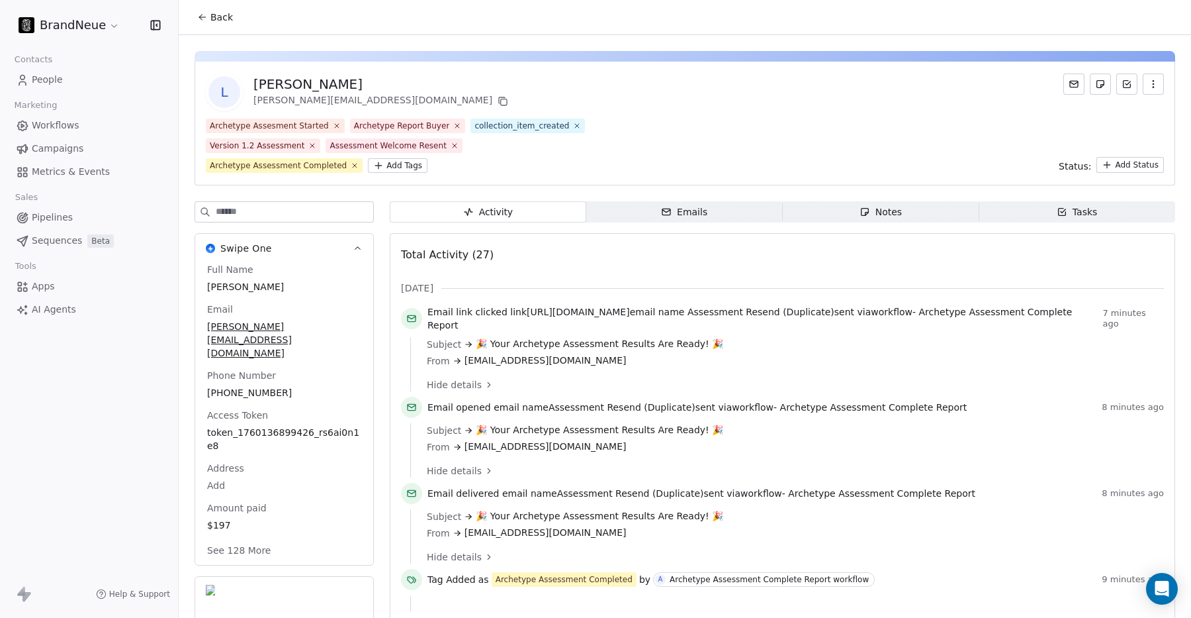
click at [261, 538] on button "See 128 More" at bounding box center [238, 550] width 79 height 24
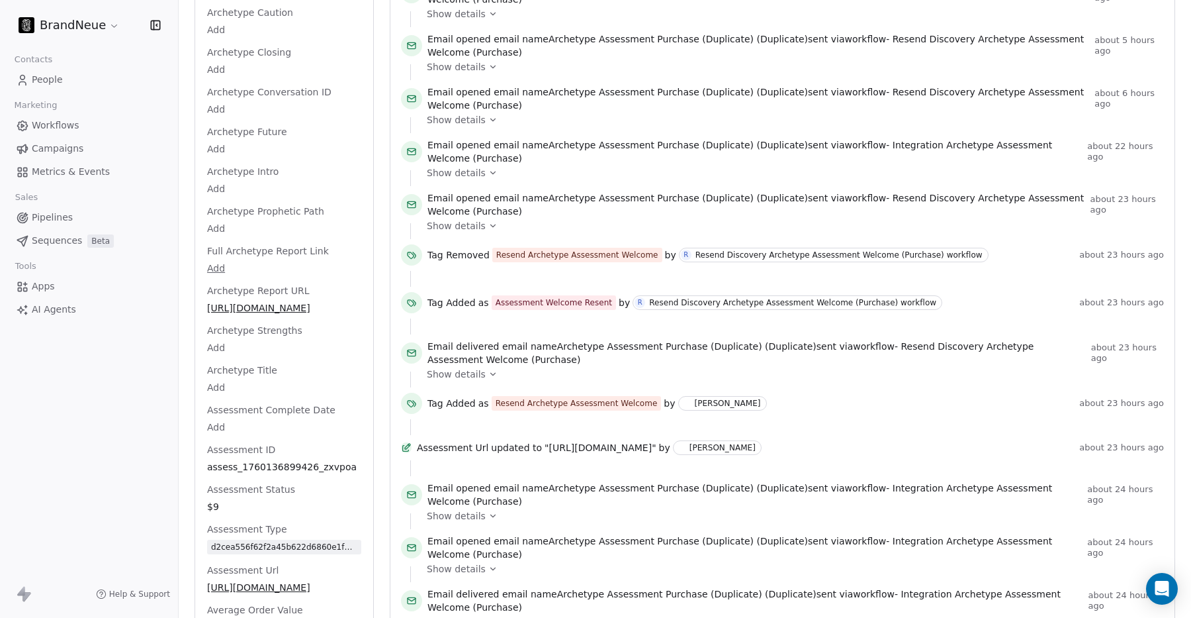
scroll to position [627, 0]
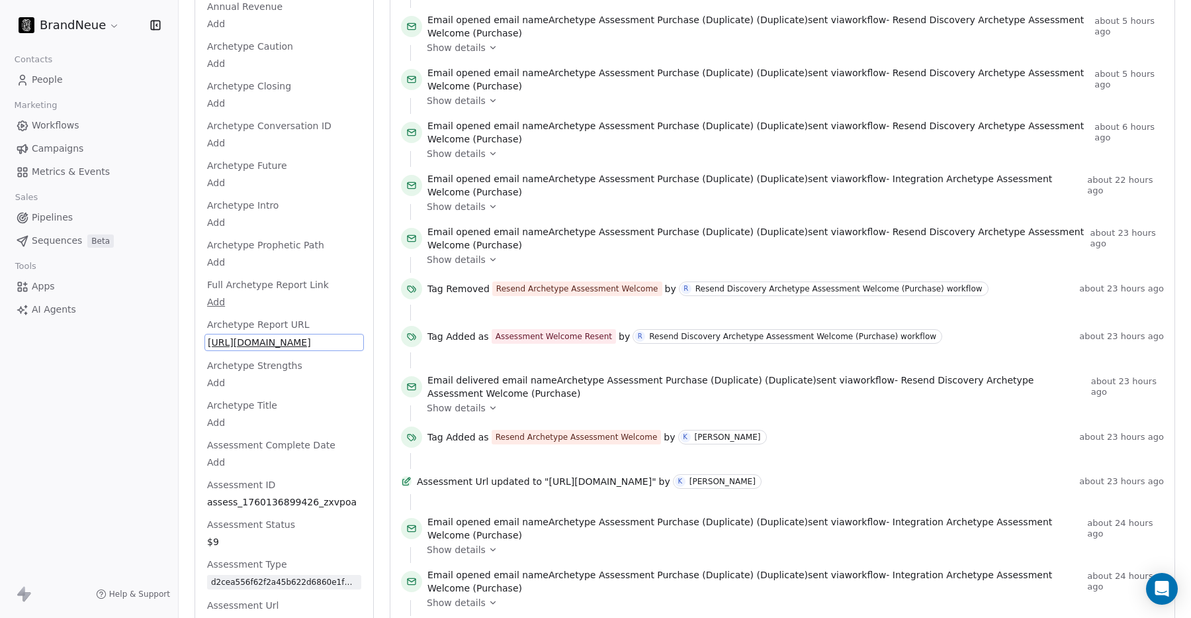
click at [240, 336] on span "[URL][DOMAIN_NAME]" at bounding box center [284, 342] width 153 height 13
click at [240, 304] on input "**********" at bounding box center [284, 310] width 153 height 26
click at [303, 255] on html "BrandNeue Contacts People Marketing Workflows Campaigns Metrics & Events Sales …" at bounding box center [595, 309] width 1191 height 618
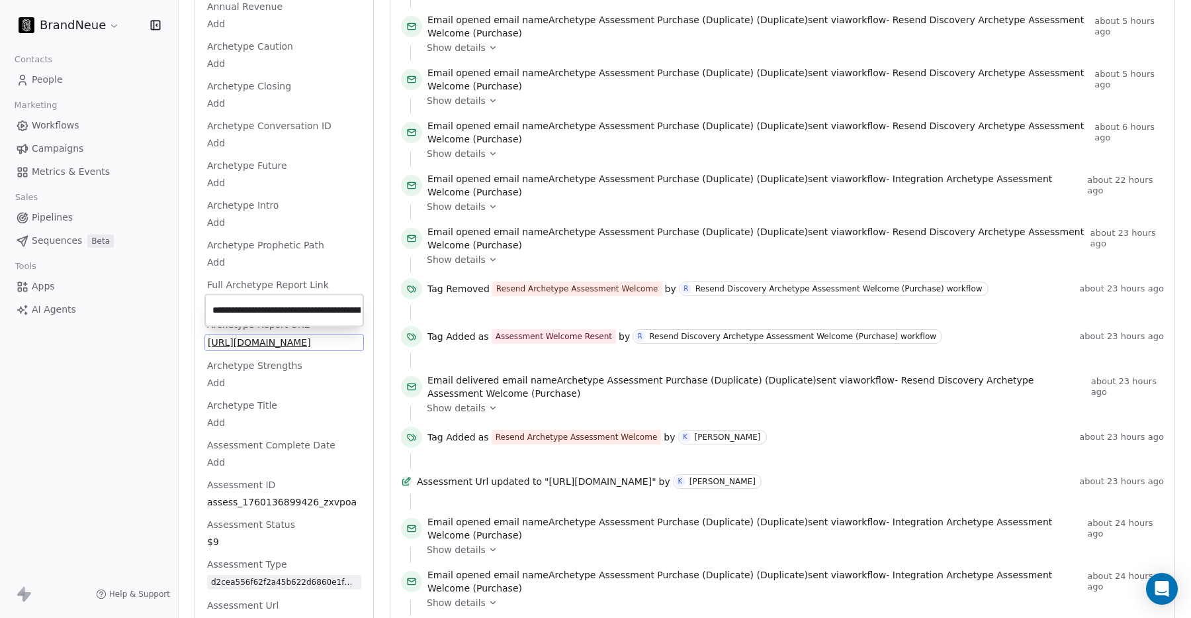
click at [326, 266] on html "BrandNeue Contacts People Marketing Workflows Campaigns Metrics & Events Sales …" at bounding box center [595, 309] width 1191 height 618
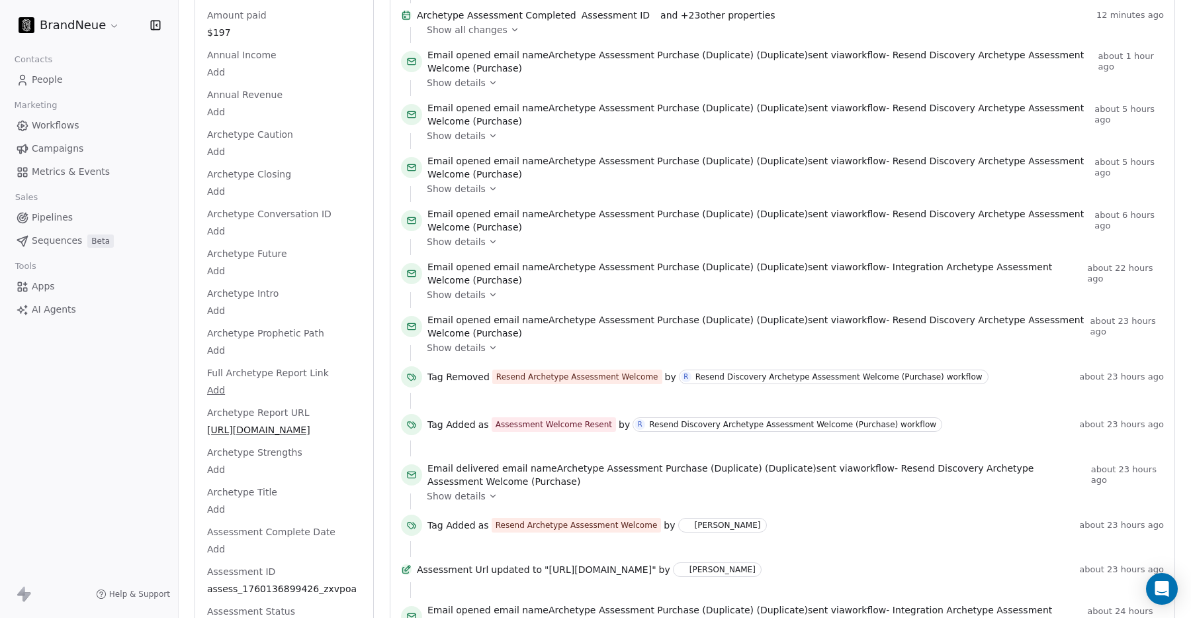
scroll to position [738, 0]
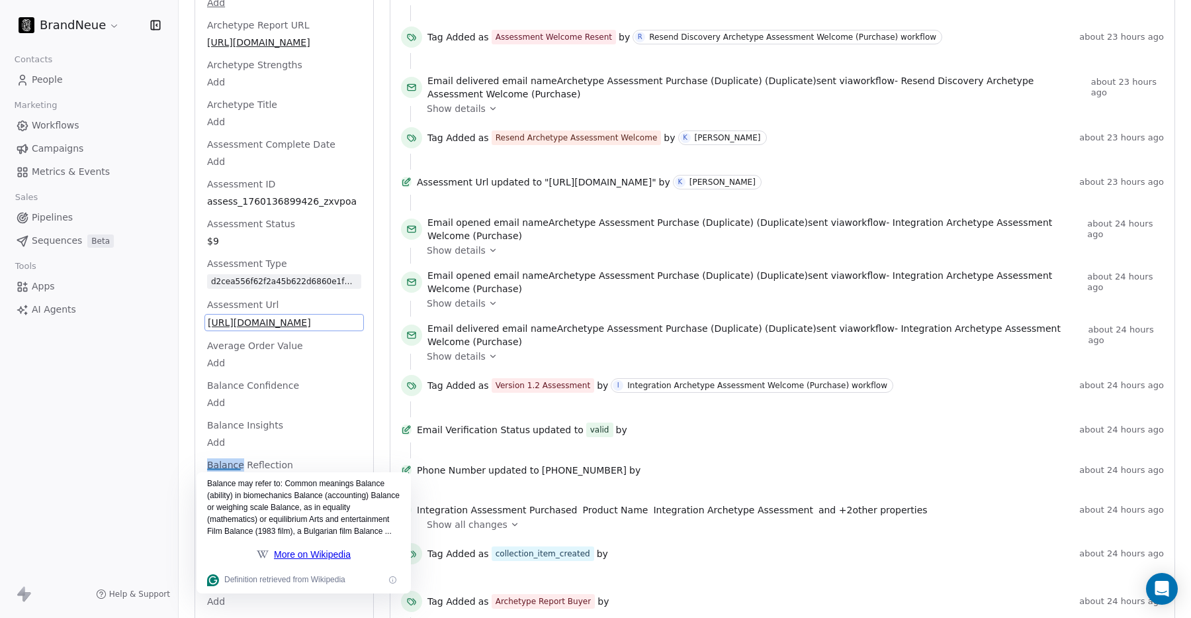
click at [271, 316] on span "[URL][DOMAIN_NAME]" at bounding box center [284, 322] width 153 height 13
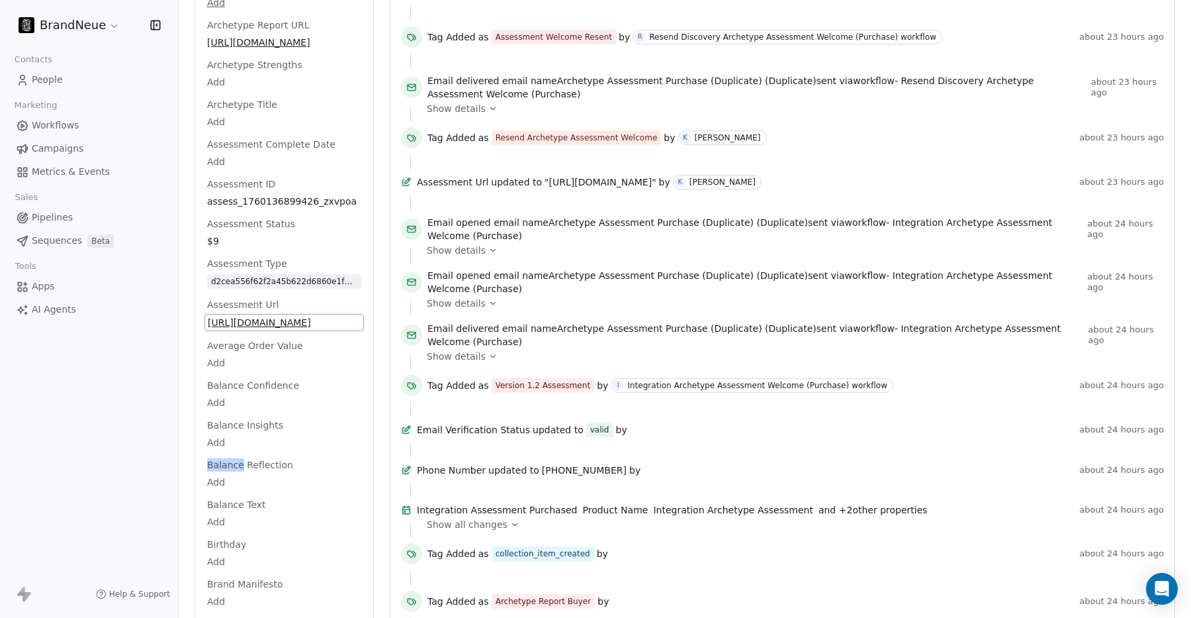
click at [271, 316] on span "[URL][DOMAIN_NAME]" at bounding box center [284, 322] width 153 height 13
click at [271, 307] on input "**********" at bounding box center [284, 304] width 153 height 26
click at [271, 356] on html "BrandNeue Contacts People Marketing Workflows Campaigns Metrics & Events Sales …" at bounding box center [595, 309] width 1191 height 618
click at [280, 385] on html "BrandNeue Contacts People Marketing Workflows Campaigns Metrics & Events Sales …" at bounding box center [595, 309] width 1191 height 618
